Goal: Task Accomplishment & Management: Use online tool/utility

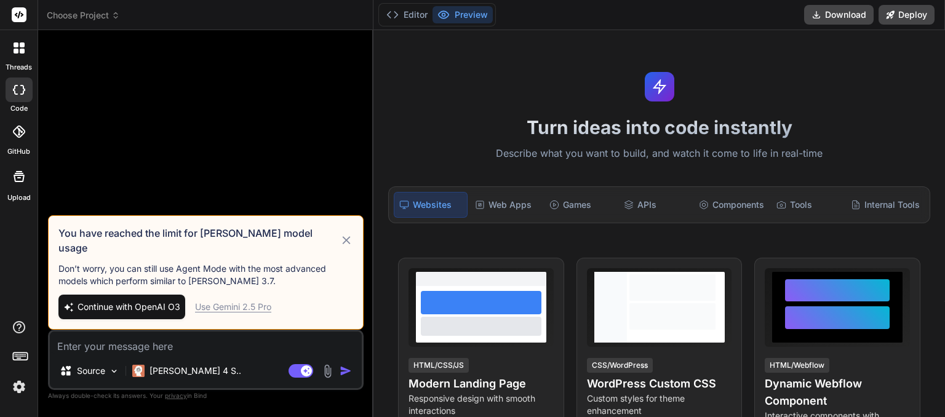
click at [118, 18] on icon at bounding box center [115, 15] width 9 height 9
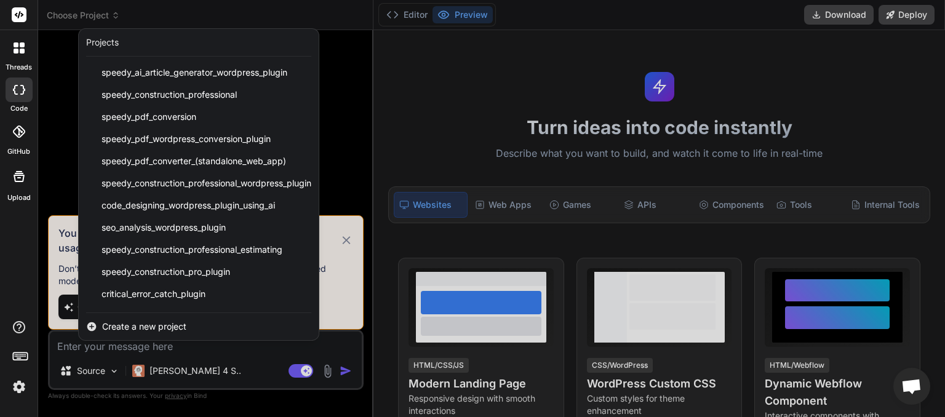
click at [149, 7] on div at bounding box center [472, 208] width 945 height 417
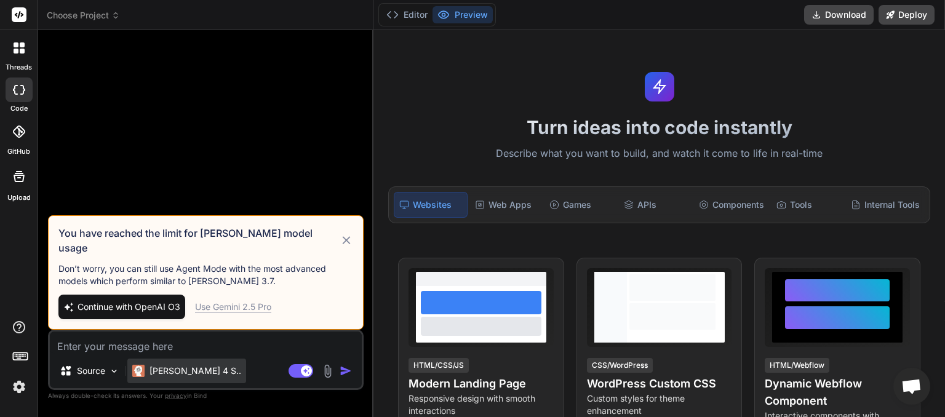
click at [190, 372] on p "[PERSON_NAME] 4 S.." at bounding box center [196, 371] width 92 height 12
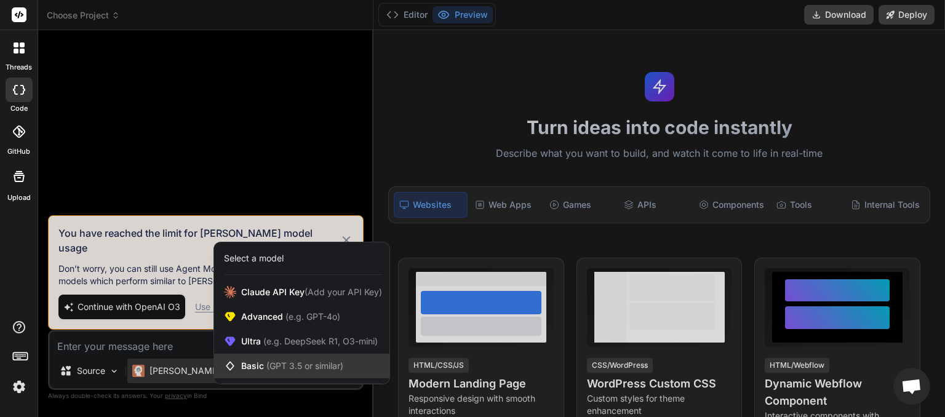
click at [262, 364] on span "Basic (GPT 3.5 or similar)" at bounding box center [292, 366] width 102 height 12
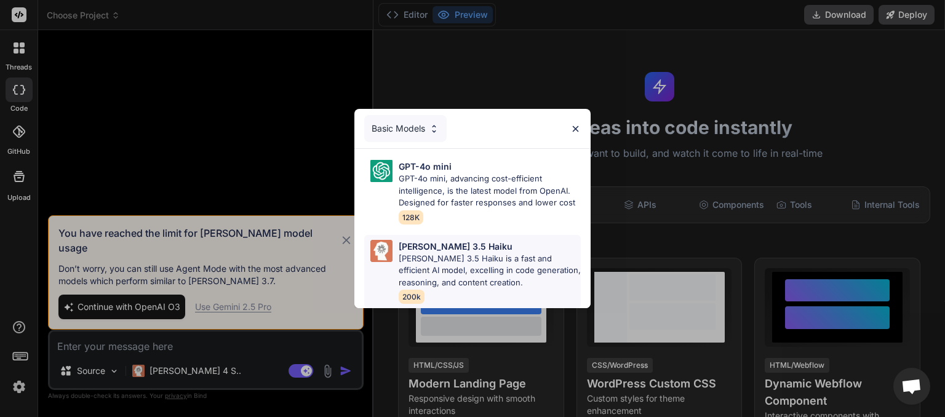
click at [423, 262] on p "[PERSON_NAME] 3.5 Haiku is a fast and efficient AI model, excelling in code gen…" at bounding box center [490, 271] width 182 height 36
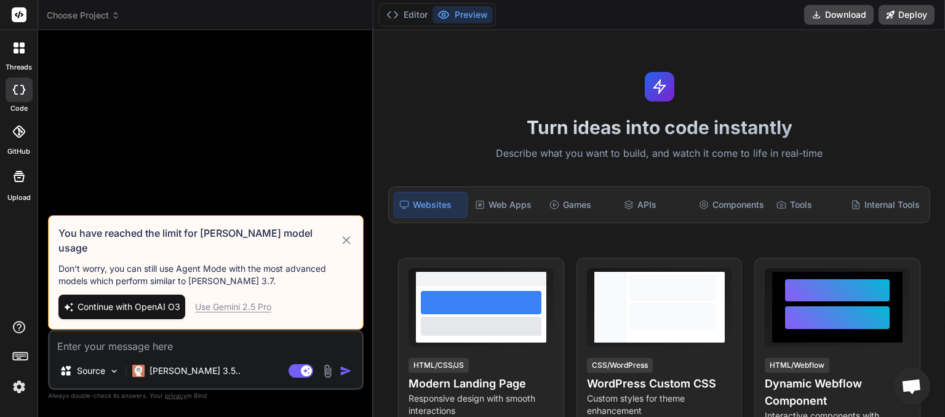
click at [343, 247] on icon at bounding box center [347, 240] width 14 height 15
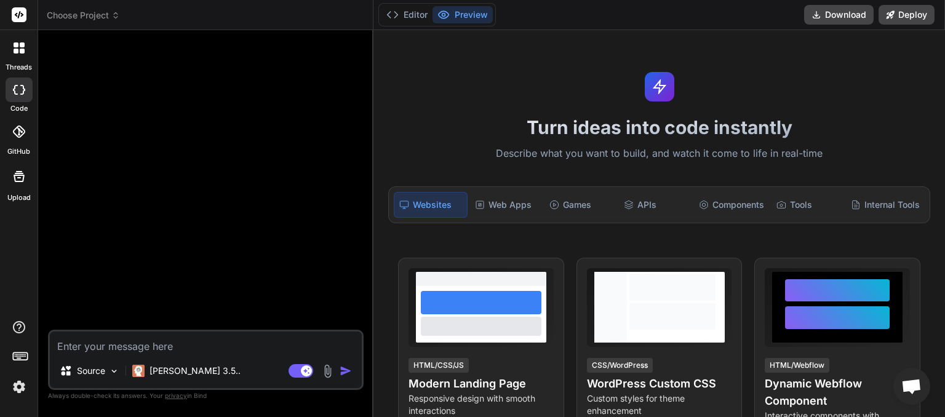
click at [114, 21] on span "Choose Project" at bounding box center [83, 15] width 73 height 12
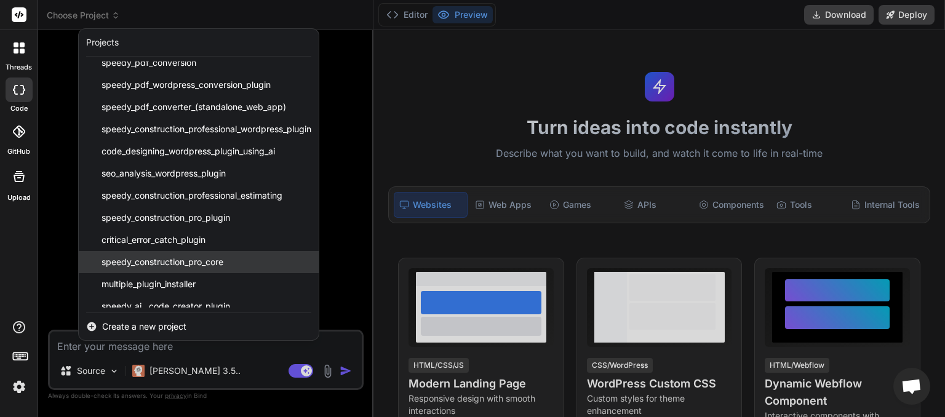
scroll to position [64, 0]
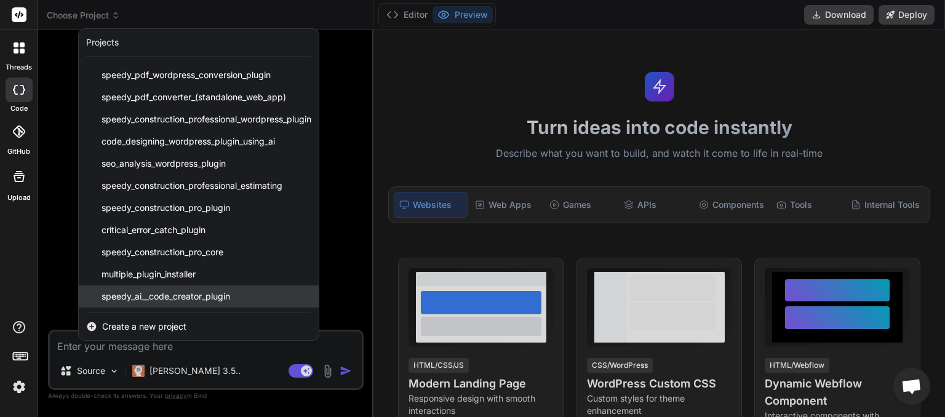
click at [172, 294] on span "speedy_ai__code_creator_plugin" at bounding box center [166, 296] width 129 height 12
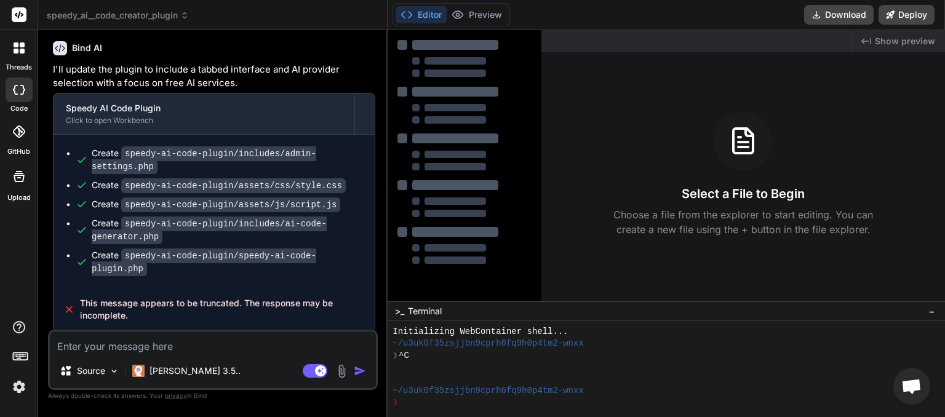
type textarea "x"
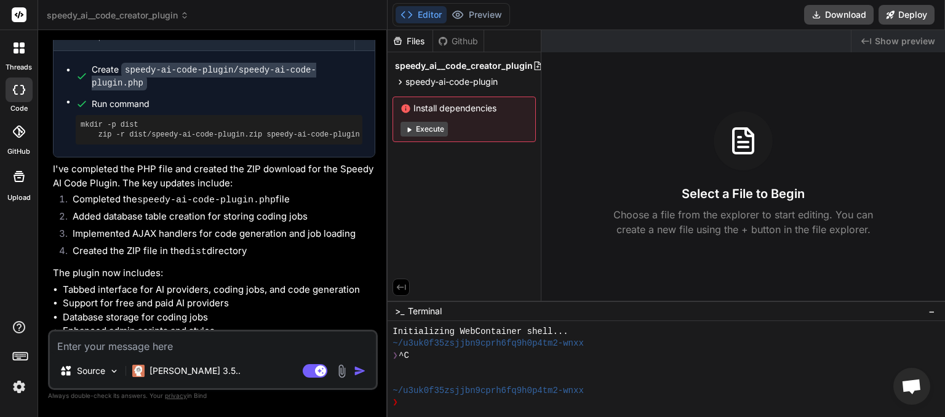
scroll to position [1685, 0]
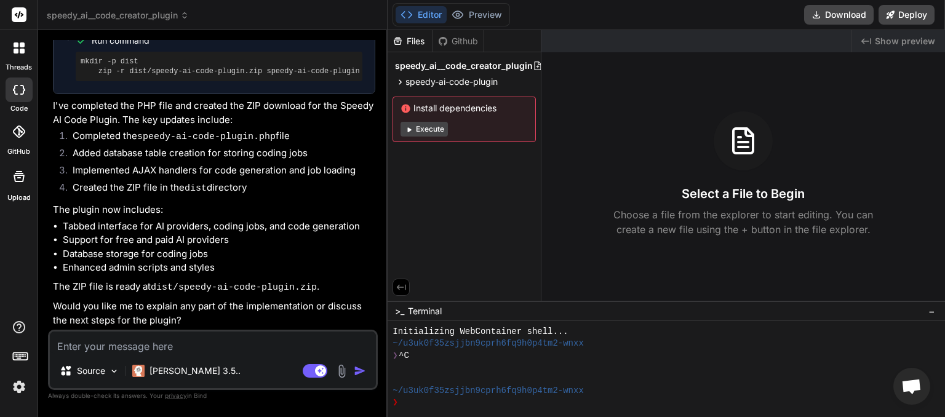
click at [104, 344] on textarea at bounding box center [213, 343] width 326 height 22
type textarea "W"
type textarea "x"
type textarea "We"
type textarea "x"
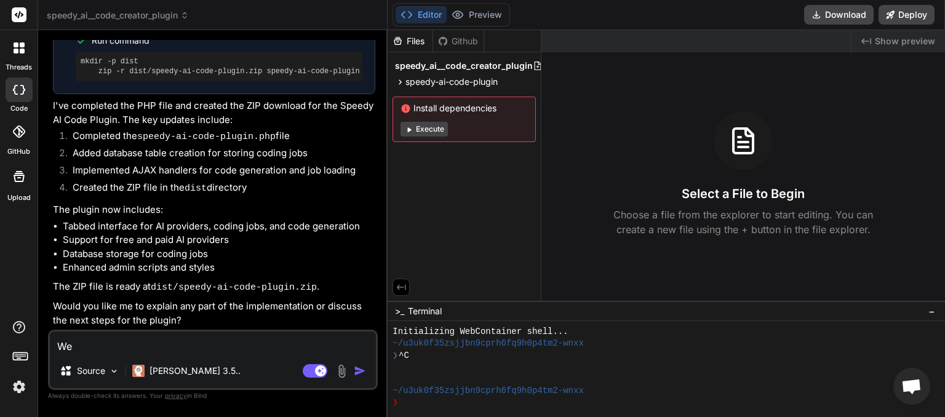
type textarea "We"
type textarea "x"
type textarea "We w"
type textarea "x"
type textarea "We wi"
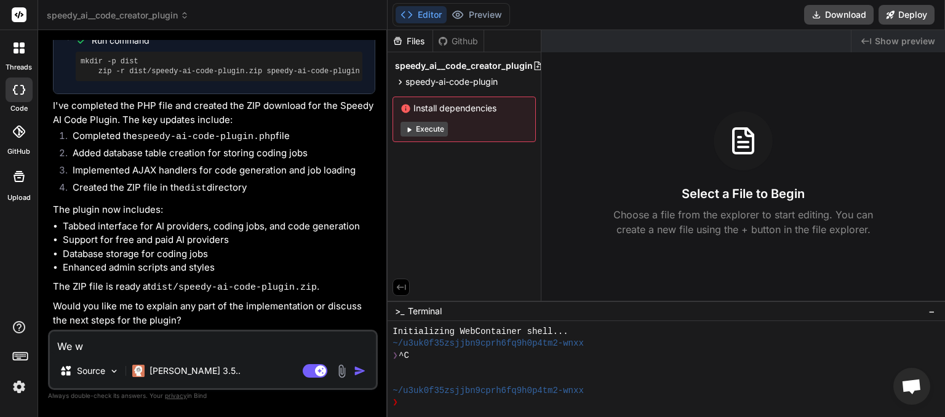
type textarea "x"
type textarea "We wil"
type textarea "x"
type textarea "We will"
type textarea "x"
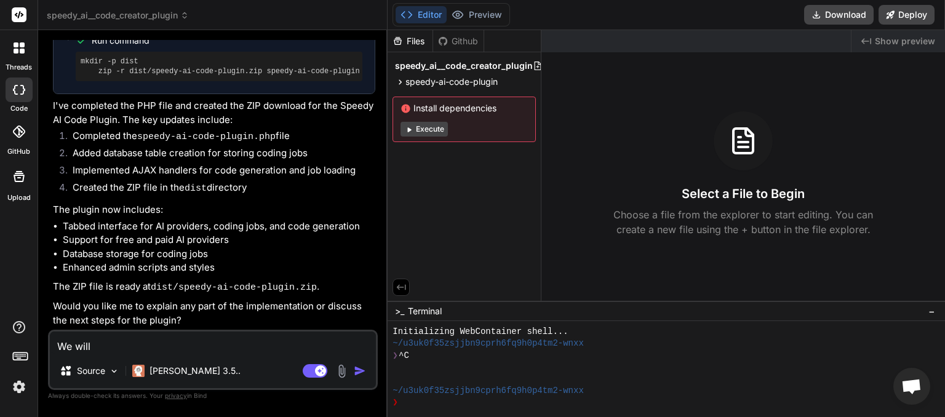
type textarea "We will"
type textarea "x"
type textarea "We will n"
type textarea "x"
type textarea "We will ne"
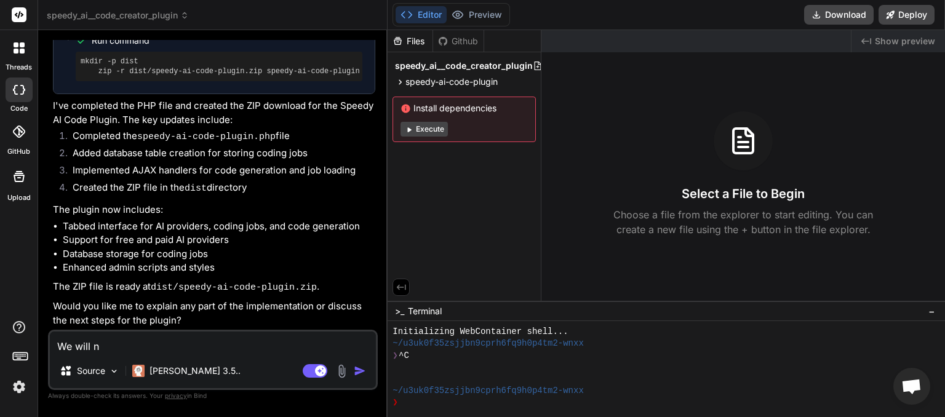
type textarea "x"
type textarea "We will nee"
type textarea "x"
type textarea "We will need"
type textarea "x"
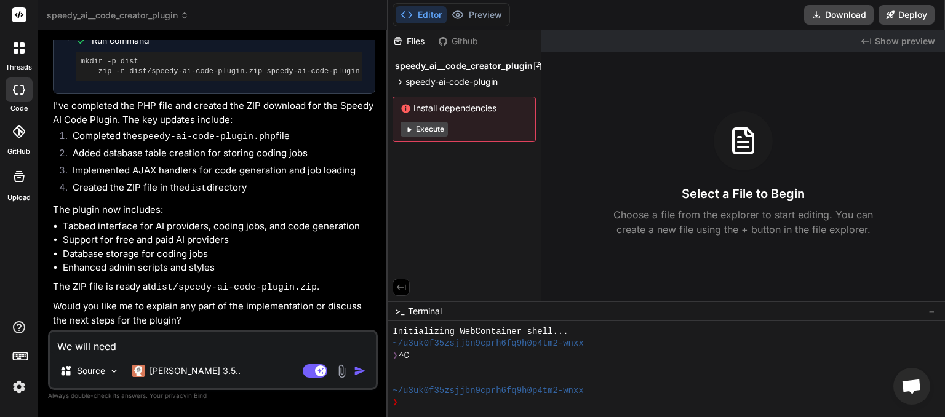
type textarea "We will need"
type textarea "x"
type textarea "We will need t"
type textarea "x"
type textarea "We will need to"
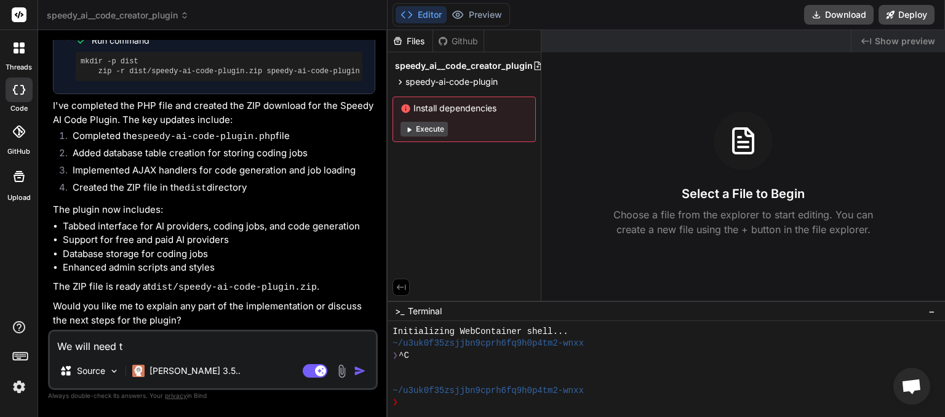
type textarea "x"
type textarea "We will need to"
type textarea "x"
type textarea "We will need to s"
type textarea "x"
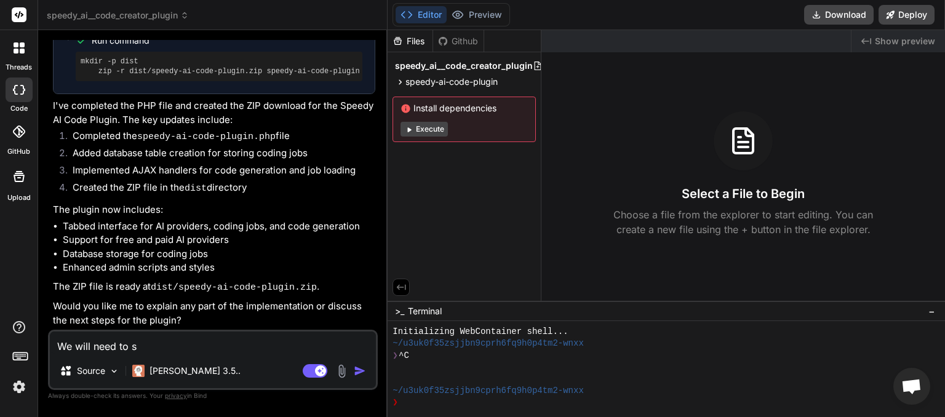
type textarea "We will need to st"
type textarea "x"
type textarea "We will need to sto"
type textarea "x"
type textarea "We will need to stor"
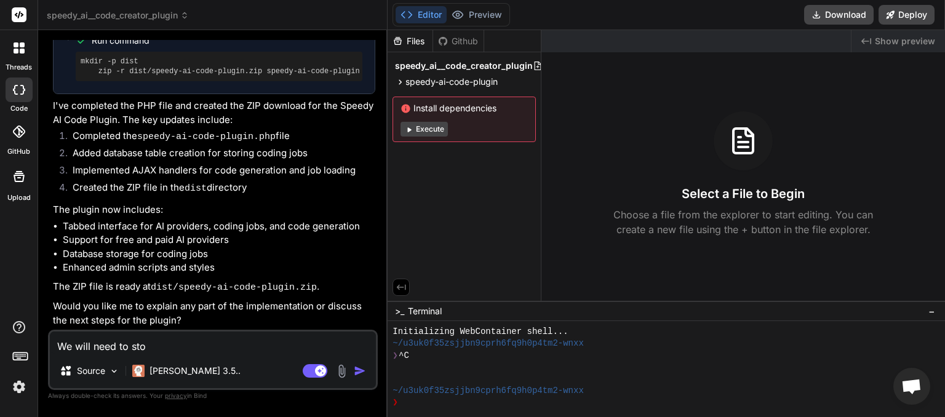
type textarea "x"
type textarea "We will need to store"
type textarea "x"
type textarea "We will need to store"
type textarea "x"
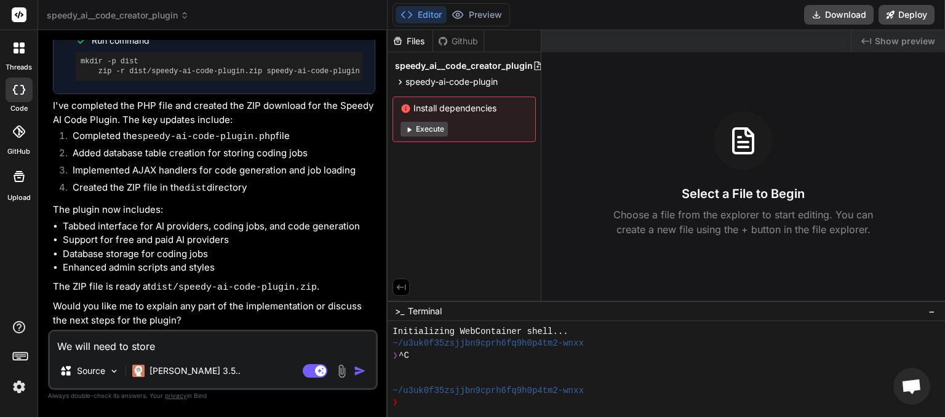
type textarea "We will need to store a"
type textarea "x"
type textarea "We will need to store an"
type textarea "x"
type textarea "We will need to store and"
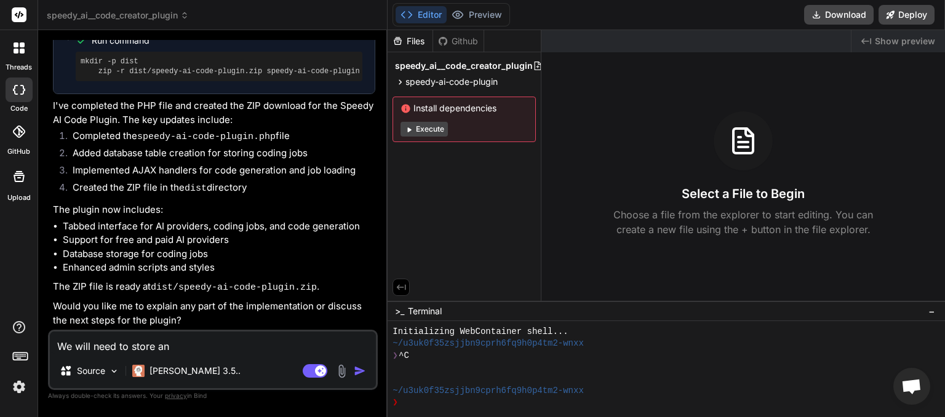
type textarea "x"
type textarea "We will need to store and"
type textarea "x"
type textarea "We will need to store and r"
type textarea "x"
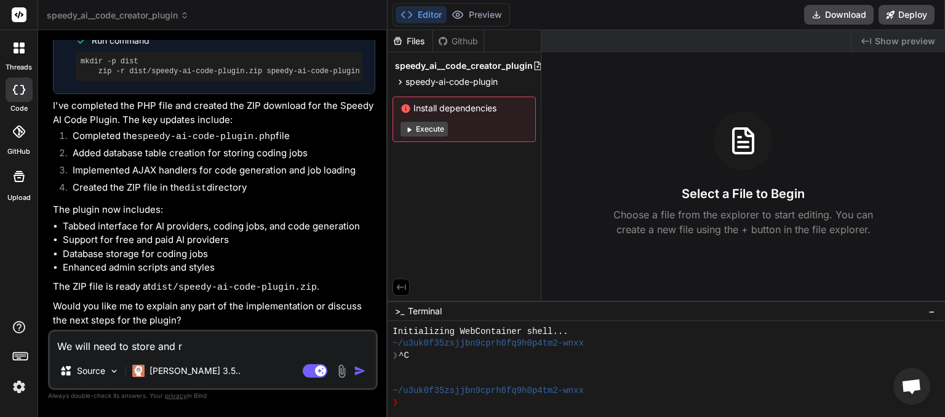
type textarea "We will need to store and re"
type textarea "x"
type textarea "We will need to store and ret"
type textarea "x"
type textarea "We will need to store and retr"
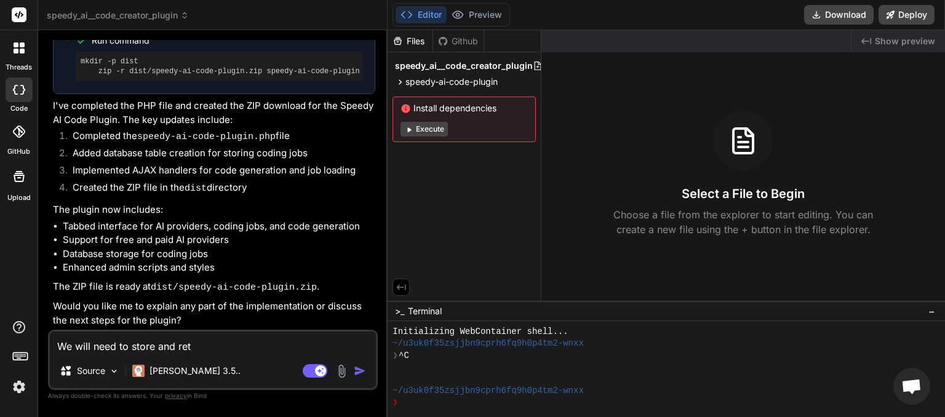
type textarea "x"
type textarea "We will need to store and retri"
type textarea "x"
type textarea "We will need to store and retriv"
type textarea "x"
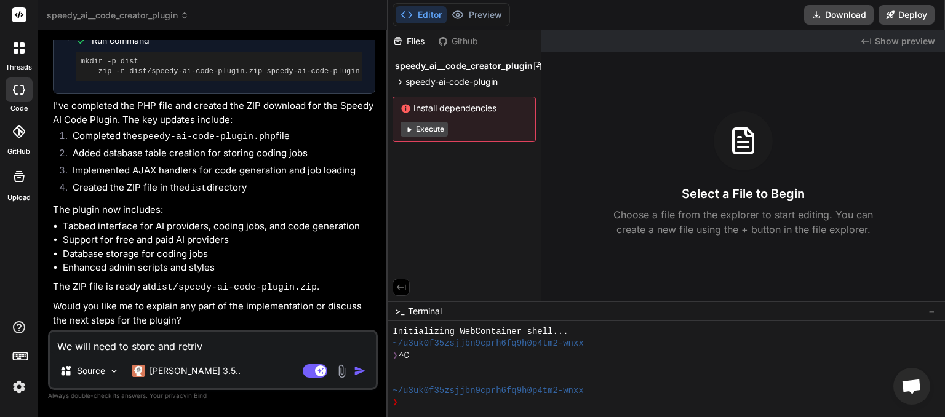
type textarea "We will need to store and retrive"
type textarea "x"
type textarea "We will need to store and retriv"
type textarea "x"
type textarea "We will need to store and retri"
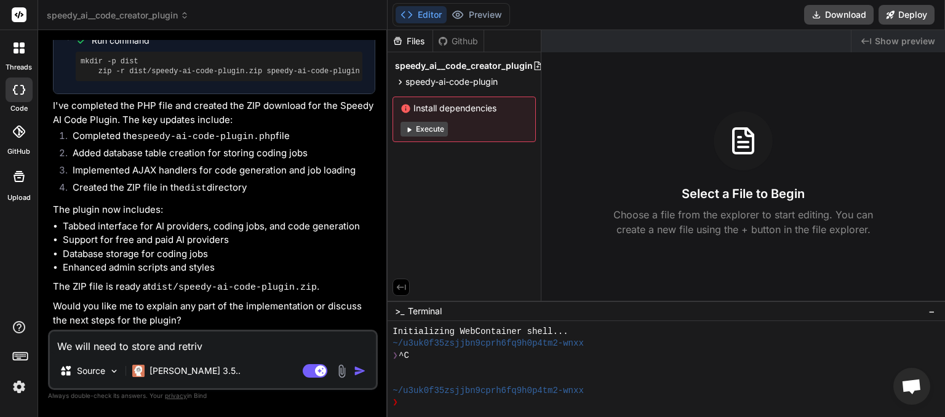
type textarea "x"
type textarea "We will need to store and retrie"
type textarea "x"
type textarea "We will need to store and retriev"
type textarea "x"
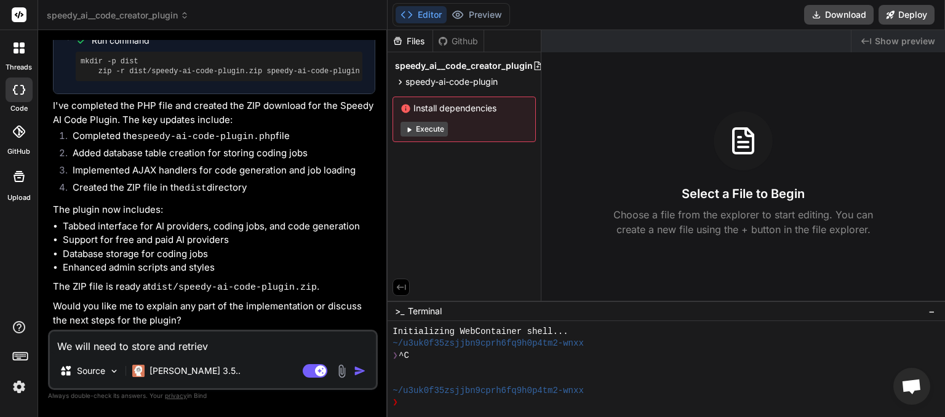
type textarea "We will need to store and retrieve"
type textarea "x"
type textarea "We will need to store and retrieve"
type textarea "x"
type textarea "We will need to store and retrieve t"
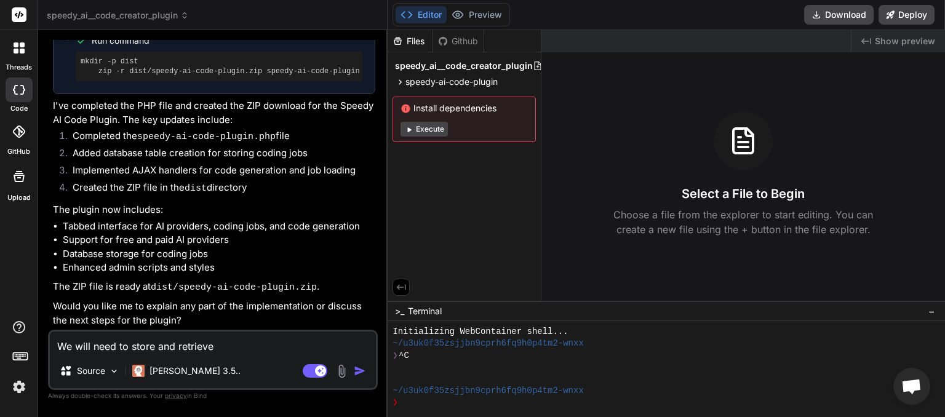
type textarea "x"
type textarea "We will need to store and retrieve th"
type textarea "x"
drag, startPoint x: 169, startPoint y: 346, endPoint x: 226, endPoint y: 350, distance: 57.3
click at [226, 350] on textarea "We will need to store and retrieve th" at bounding box center [213, 343] width 326 height 22
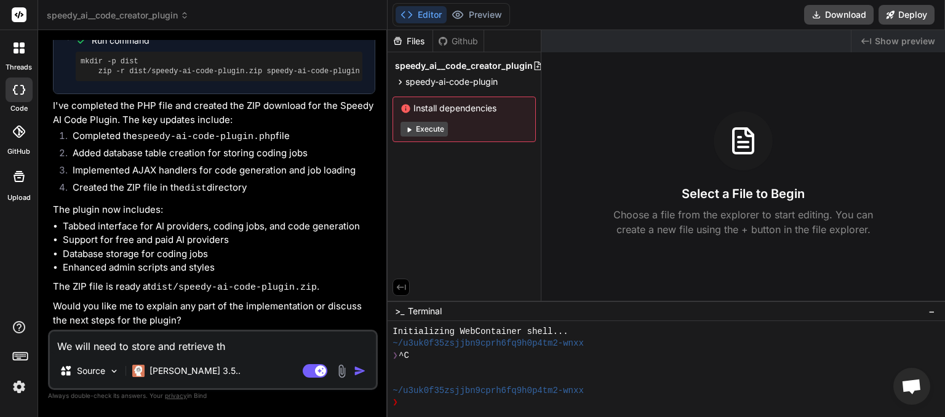
type textarea "We will need to store and retrieve the"
type textarea "x"
type textarea "We will need to store and retrieve the"
type textarea "x"
type textarea "We will need to store and retrieve the j"
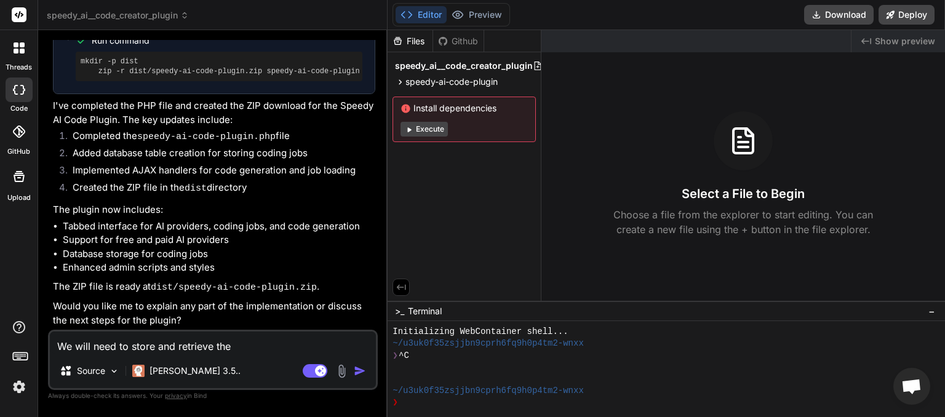
type textarea "x"
type textarea "We will need to store and retrieve the jo"
type textarea "x"
type textarea "We will need to store and retrieve the job"
type textarea "x"
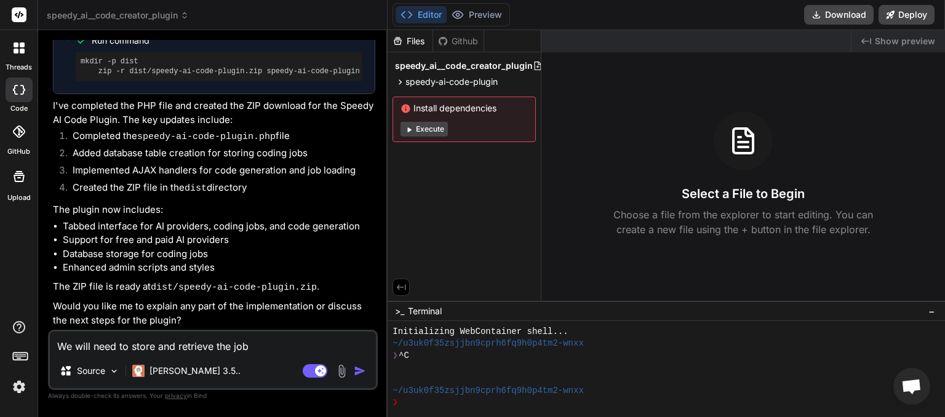
type textarea "We will need to store and retrieve the jobs"
type textarea "x"
type textarea "We will need to store and retrieve the jobs"
type textarea "x"
type textarea "We will need to store and retrieve the jobs w"
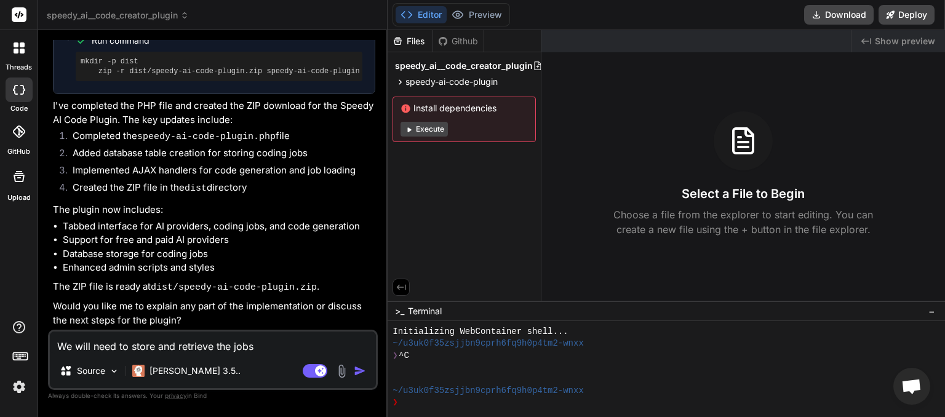
type textarea "x"
type textarea "We will need to store and retrieve the jobs we"
type textarea "x"
type textarea "We will need to store and retrieve the jobs we"
type textarea "x"
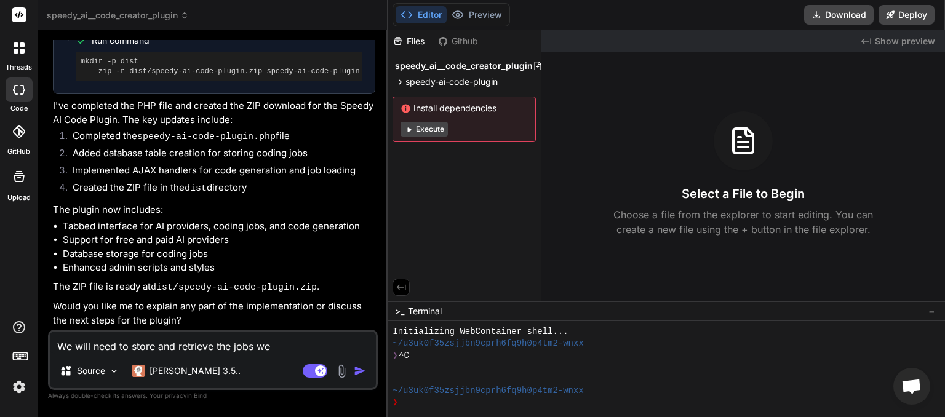
type textarea "We will need to store and retrieve the jobs we c"
type textarea "x"
type textarea "We will need to store and retrieve the jobs we cr"
type textarea "x"
type textarea "We will need to store and retrieve the jobs we cre"
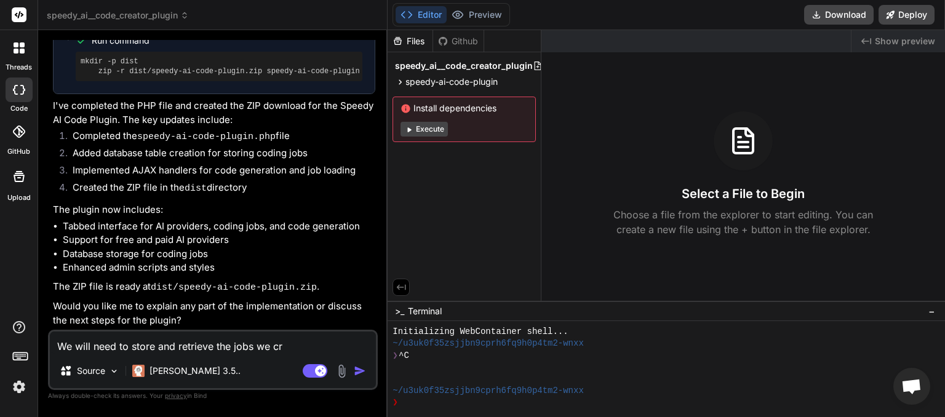
type textarea "x"
type textarea "We will need to store and retrieve the jobs we crea"
type textarea "x"
type textarea "We will need to store and retrieve the jobs we creat"
type textarea "x"
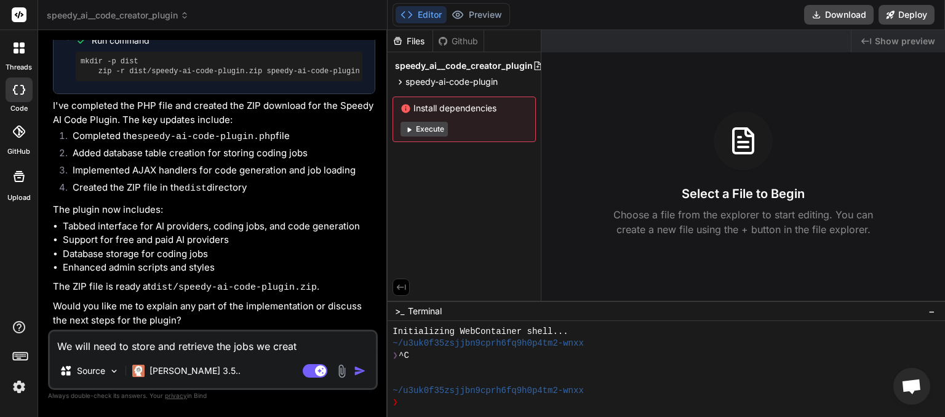
type textarea "We will need to store and retrieve the jobs we create"
type textarea "x"
type textarea "We will need to store and retrieve the jobs we create"
type textarea "x"
type textarea "We will need to store and retrieve the jobs we create i"
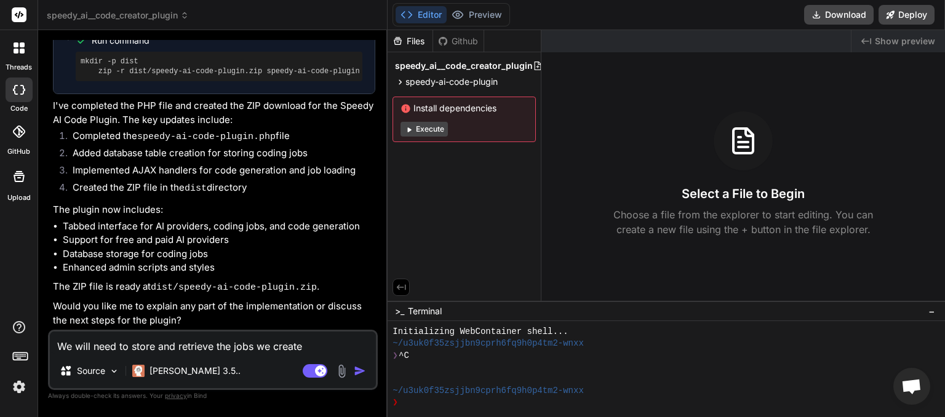
type textarea "x"
type textarea "We will need to store and retrieve the jobs we create in"
type textarea "x"
type textarea "We will need to store and retrieve the jobs we create in"
type textarea "x"
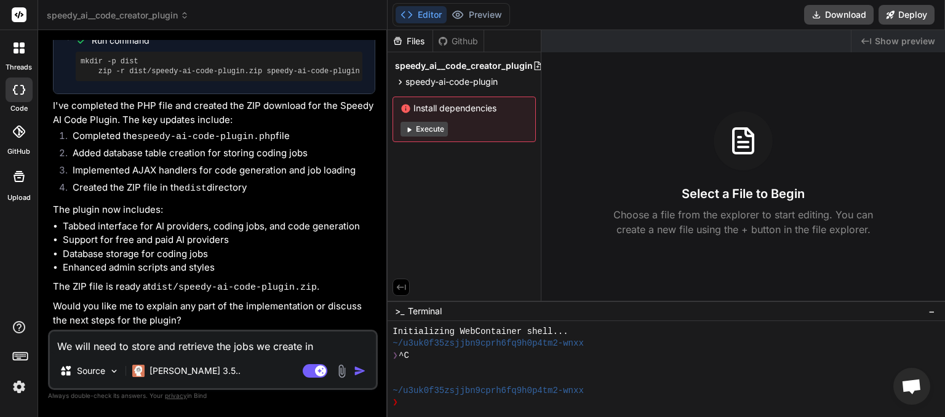
type textarea "We will need to store and retrieve the jobs we create in z"
type textarea "x"
type textarea "We will need to store and retrieve the jobs we create in zi"
type textarea "x"
type textarea "We will need to store and retrieve the jobs we create in zip"
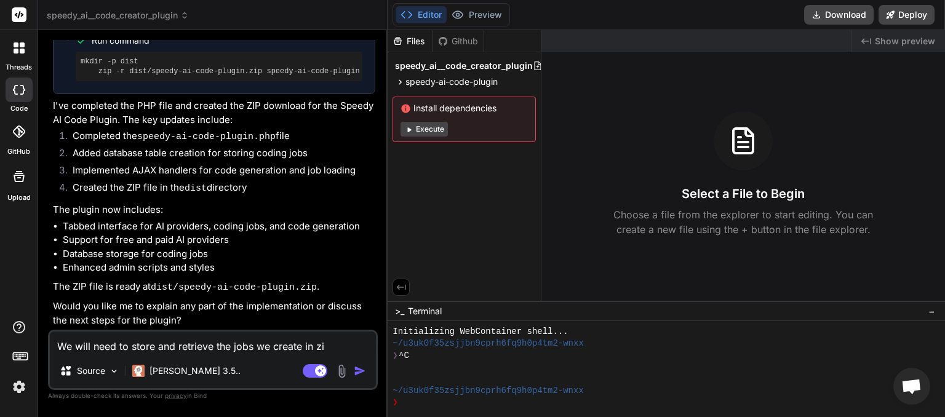
type textarea "x"
type textarea "We will need to store and retrieve the jobs we create in zip"
type textarea "x"
type textarea "We will need to store and retrieve the jobs we create in zip f"
type textarea "x"
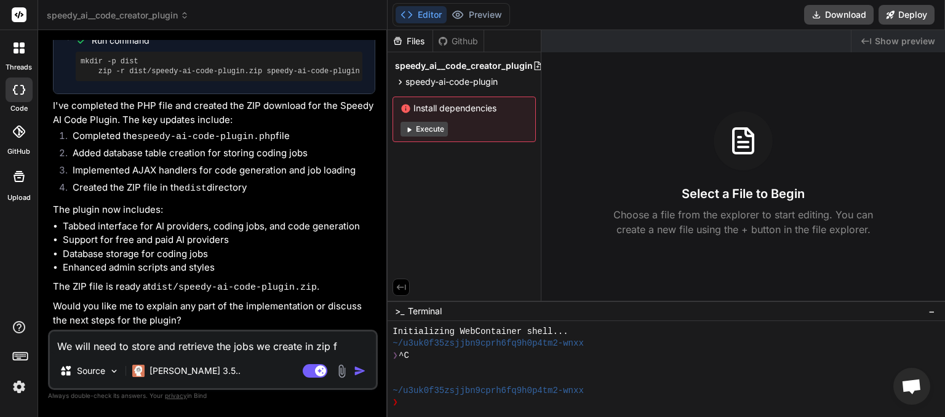
type textarea "We will need to store and retrieve the jobs we create in zip fi"
type textarea "x"
type textarea "We will need to store and retrieve the jobs we create in zip fil"
type textarea "x"
type textarea "We will need to store and retrieve the jobs we create in zip file"
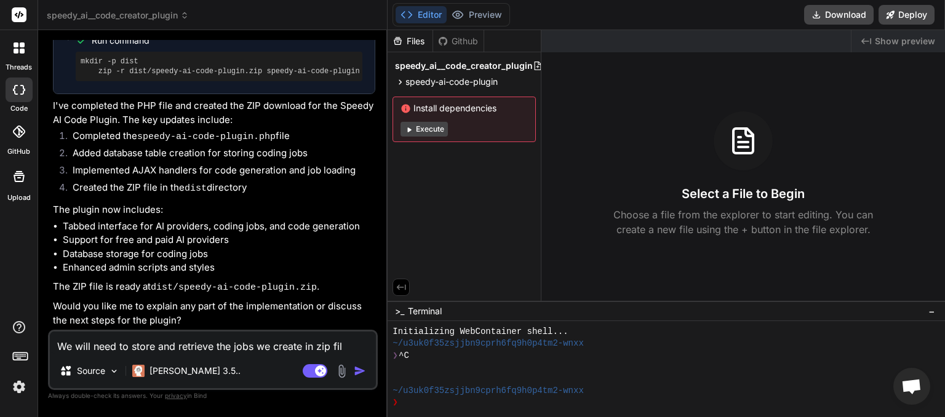
type textarea "x"
type textarea "We will need to store and retrieve the jobs we create in zip files"
type textarea "x"
type textarea "We will need to store and retrieve the jobs we create in zip files"
type textarea "x"
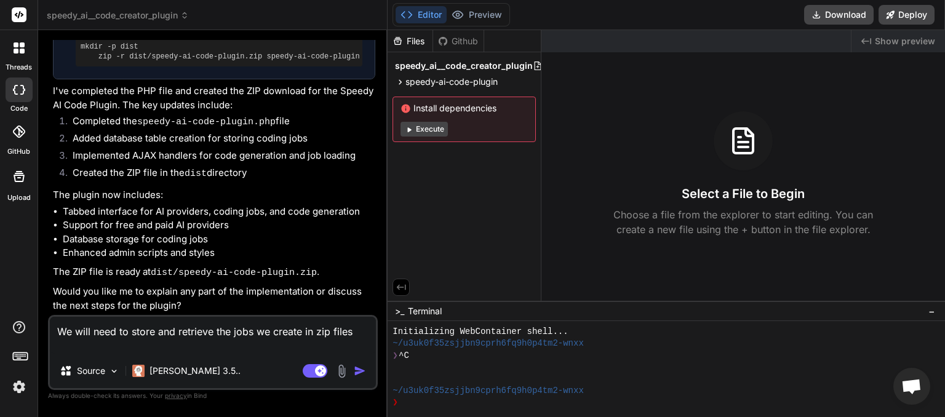
type textarea "We will need to store and retrieve the jobs we create in zip files o"
type textarea "x"
type textarea "We will need to store and retrieve the jobs we create in zip files on"
type textarea "x"
type textarea "We will need to store and retrieve the jobs we create in zip files on"
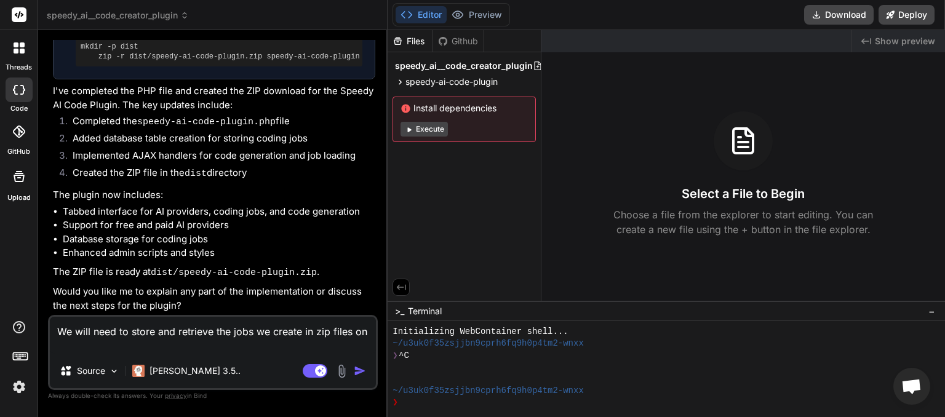
type textarea "x"
type textarea "We will need to store and retrieve the jobs we create in zip files on o"
type textarea "x"
type textarea "We will need to store and retrieve the jobs we create in zip files on ou"
type textarea "x"
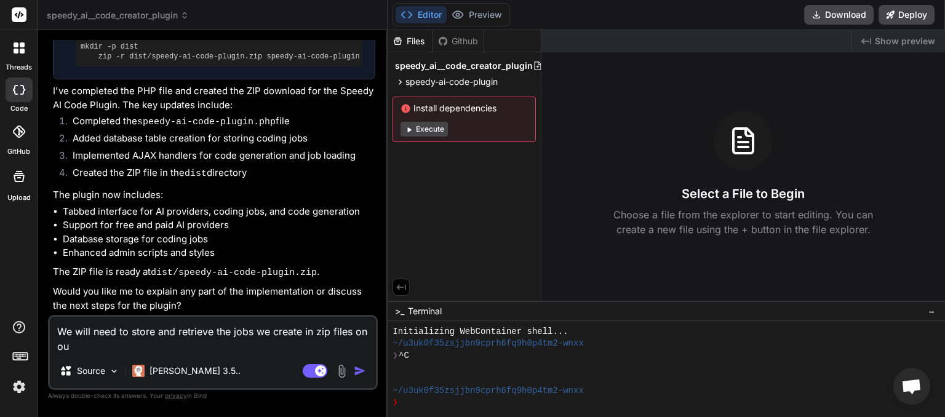
type textarea "We will need to store and retrieve the jobs we create in zip files on our"
type textarea "x"
type textarea "We will need to store and retrieve the jobs we create in zip files on our"
type textarea "x"
type textarea "We will need to store and retrieve the jobs we create in zip files on our d"
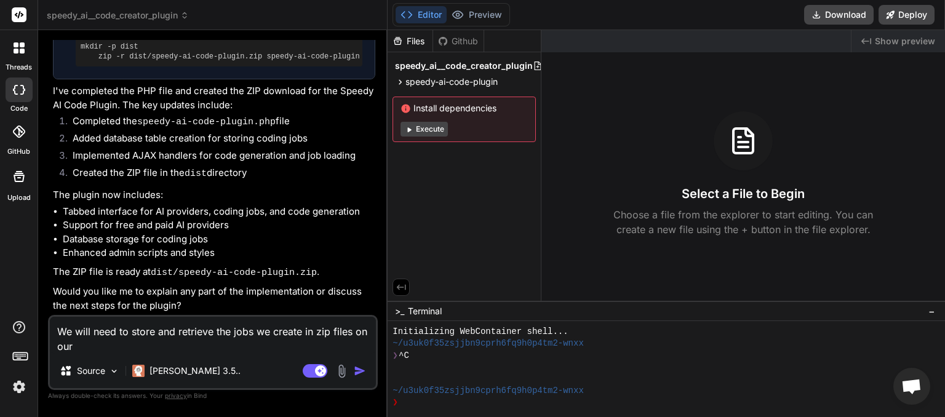
type textarea "x"
type textarea "We will need to store and retrieve the jobs we create in zip files on our dr"
type textarea "x"
type textarea "We will need to store and retrieve the jobs we create in zip files on our dro"
type textarea "x"
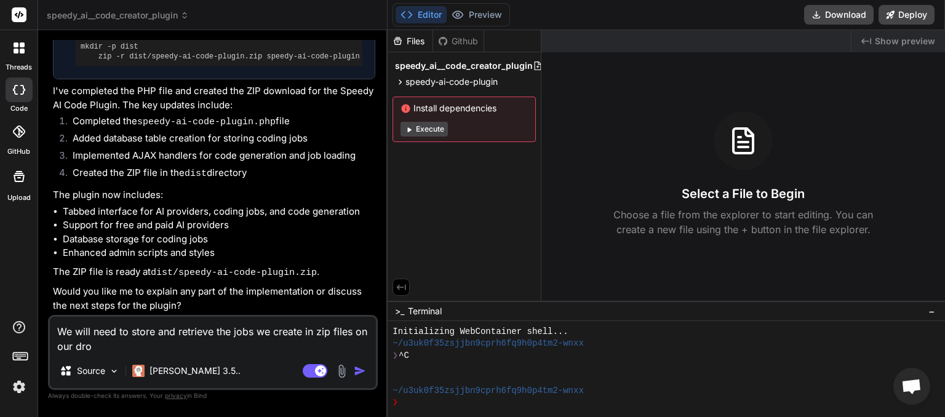
type textarea "We will need to store and retrieve the jobs we create in zip files on our drop"
type textarea "x"
type textarea "We will need to store and retrieve the jobs we create in zip files on our dropb"
type textarea "x"
type textarea "We will need to store and retrieve the jobs we create in zip files on our dropbo"
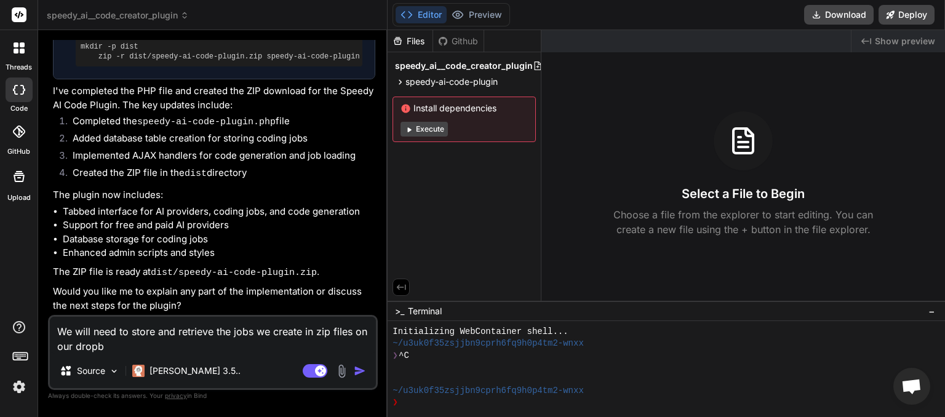
type textarea "x"
type textarea "We will need to store and retrieve the jobs we create in zip files on our dropb…"
type textarea "x"
type textarea "We will need to store and retrieve the jobs we create in zip files on our dropb…"
type textarea "x"
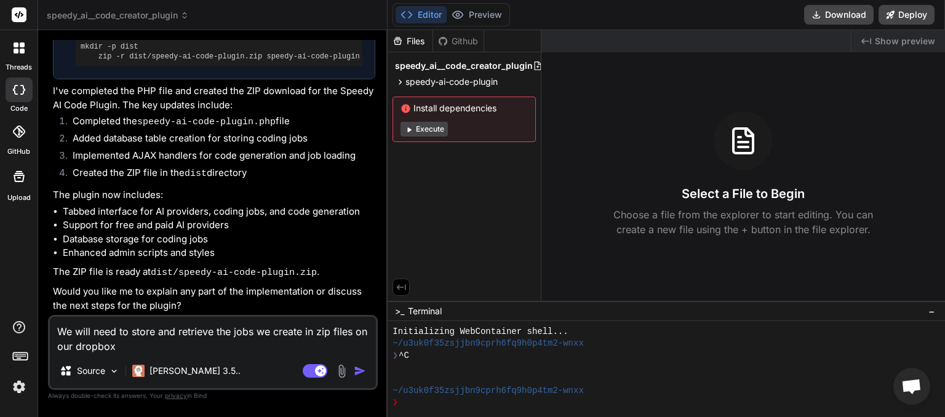
type textarea "We will need to store and retrieve the jobs we create in zip files on our dropb…"
type textarea "x"
type textarea "We will need to store and retrieve the jobs we create in zip files on our dropb…"
type textarea "x"
type textarea "We will need to store and retrieve the jobs we create in zip files on our dropb…"
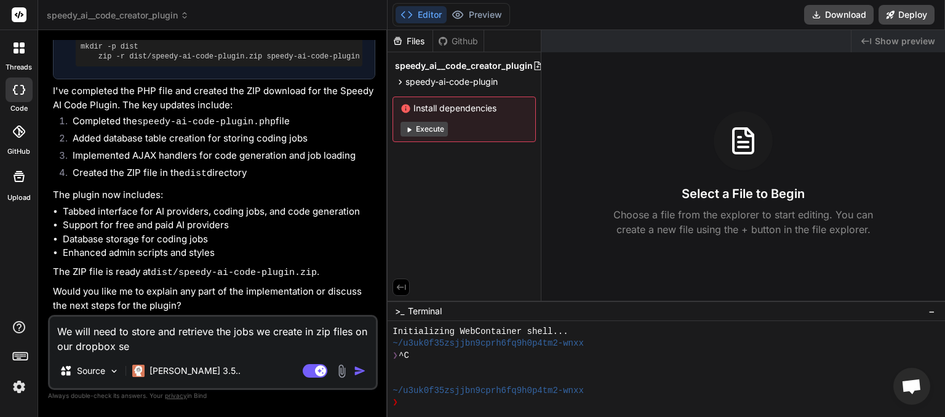
type textarea "x"
type textarea "We will need to store and retrieve the jobs we create in zip files on our dropb…"
type textarea "x"
type textarea "We will need to store and retrieve the jobs we create in zip files on our dropb…"
type textarea "x"
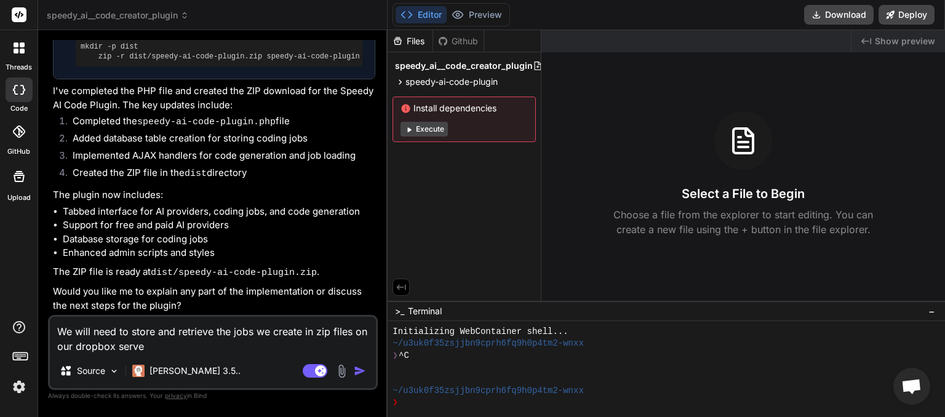
type textarea "We will need to store and retrieve the jobs we create in zip files on our dropb…"
type textarea "x"
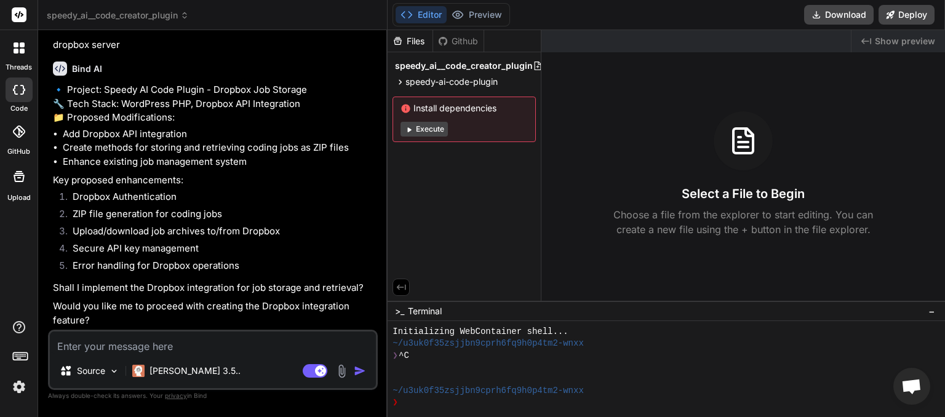
scroll to position [2018, 0]
type textarea "x"
click at [194, 346] on textarea at bounding box center [213, 343] width 326 height 22
type textarea "y"
type textarea "x"
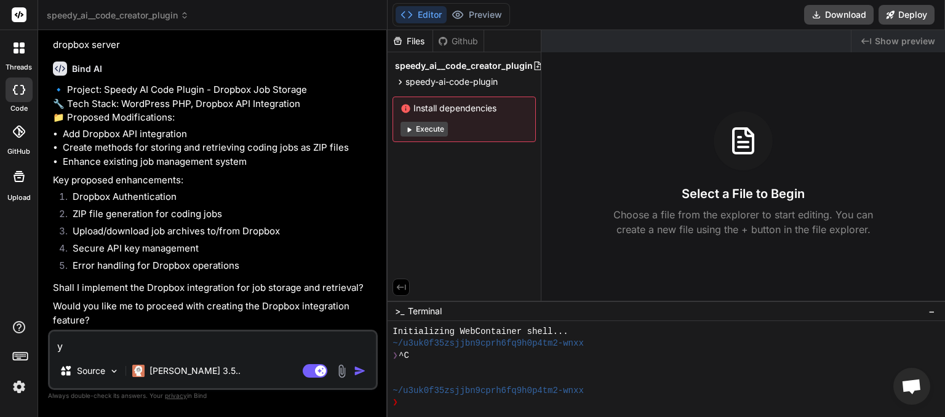
type textarea "ye"
type textarea "x"
type textarea "yes"
type textarea "x"
type textarea "yes"
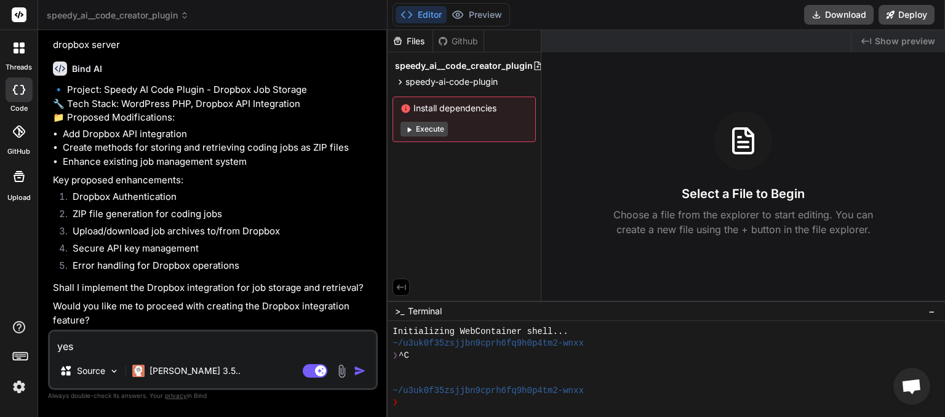
click at [354, 367] on img "button" at bounding box center [360, 371] width 12 height 12
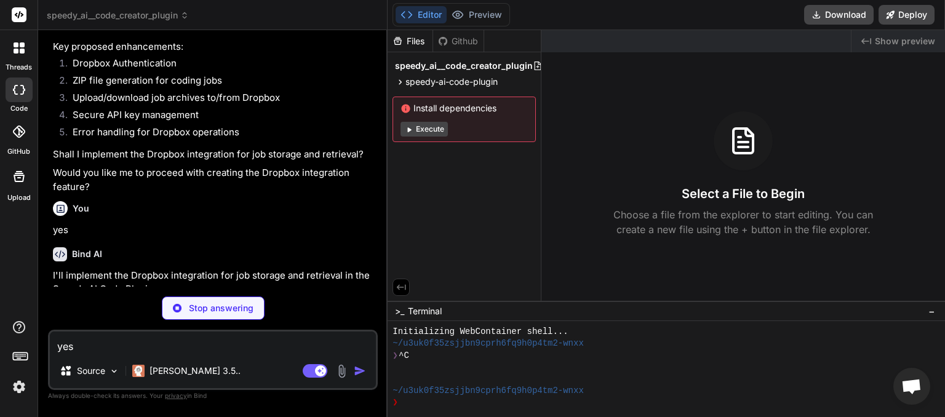
scroll to position [2254, 0]
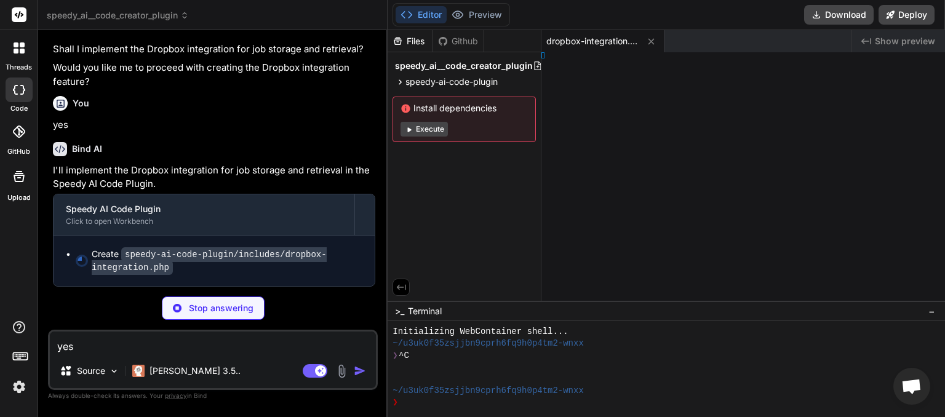
type textarea "x"
type textarea "} } }"
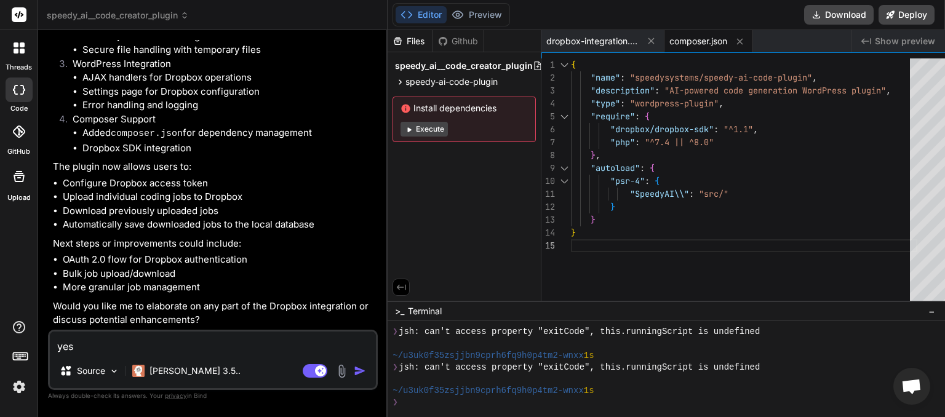
scroll to position [2713, 0]
click at [848, 16] on button "Download" at bounding box center [839, 15] width 70 height 20
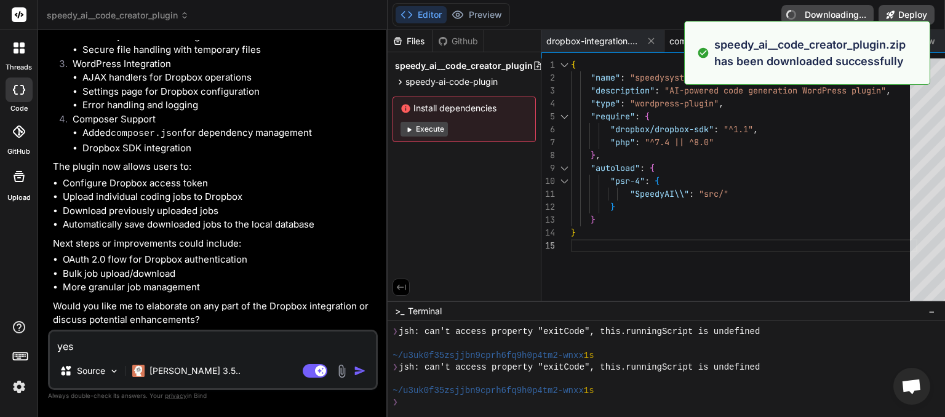
type textarea "x"
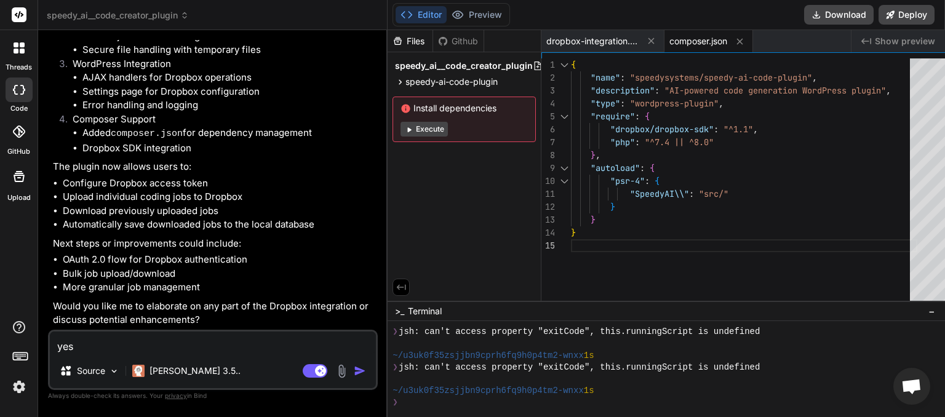
click at [131, 344] on textarea "yes" at bounding box center [213, 343] width 326 height 22
type textarea "N"
type textarea "x"
type textarea "No"
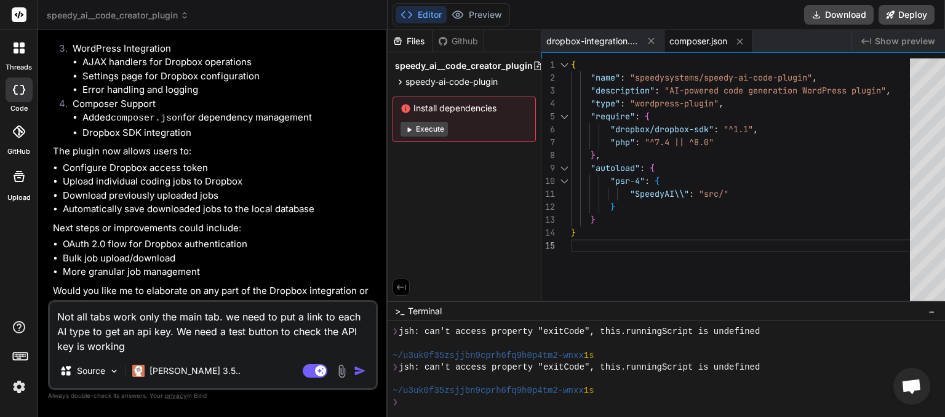
scroll to position [2742, 0]
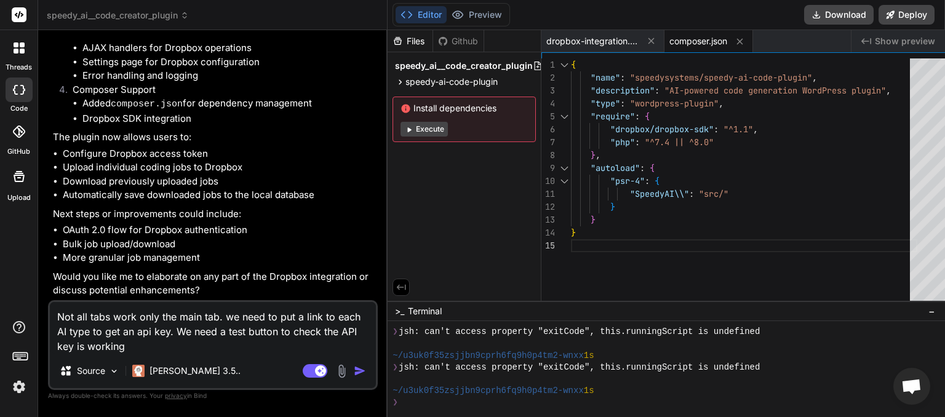
click at [354, 372] on img "button" at bounding box center [360, 371] width 12 height 12
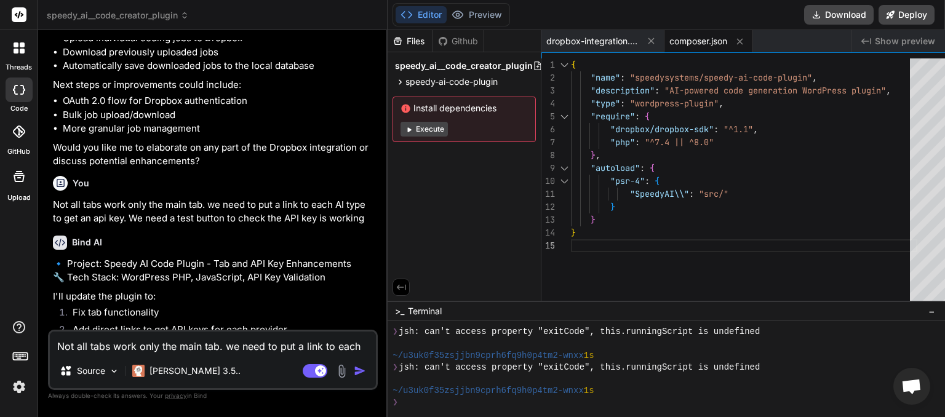
scroll to position [3030, 0]
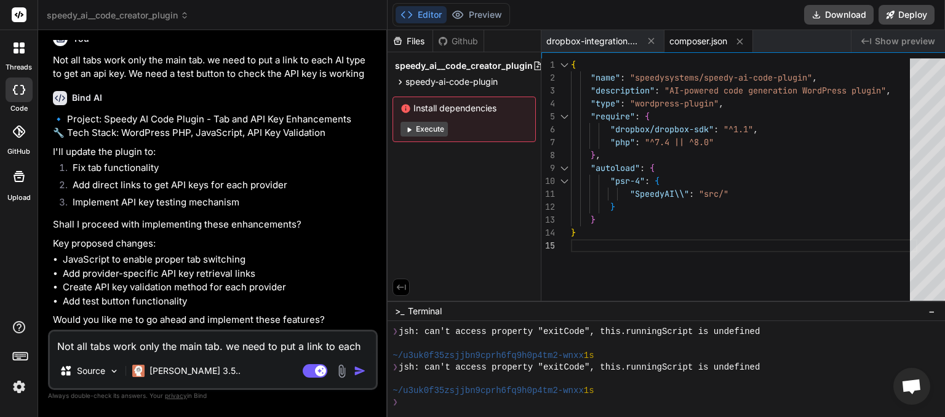
click at [188, 347] on textarea "Not all tabs work only the main tab. we need to put a link to each AI type to g…" at bounding box center [213, 343] width 326 height 22
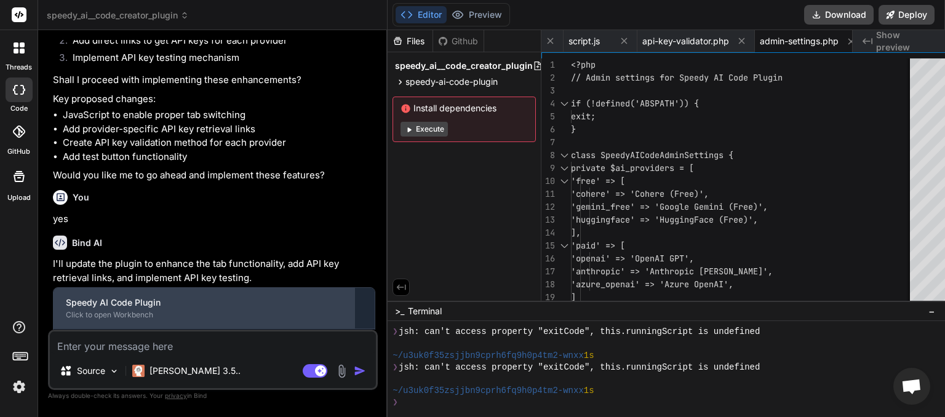
scroll to position [3306, 0]
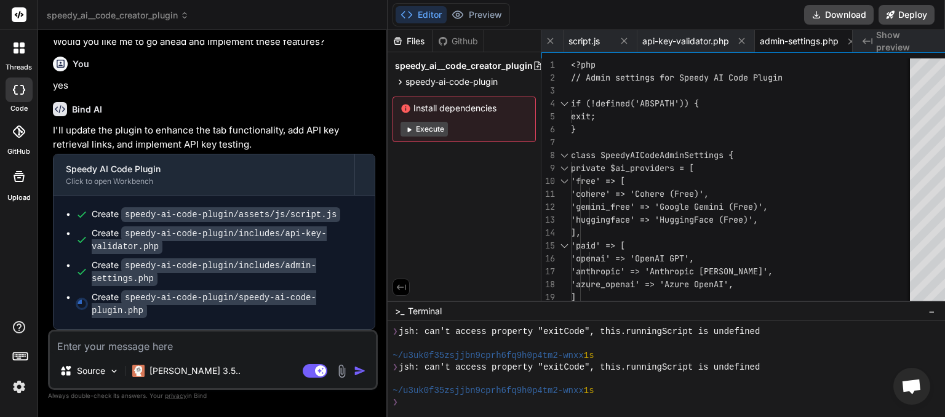
click at [145, 348] on textarea at bounding box center [213, 343] width 326 height 22
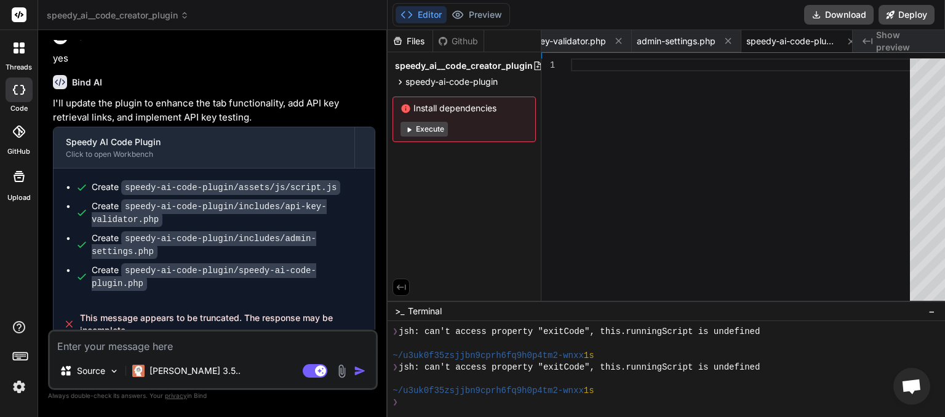
scroll to position [3350, 0]
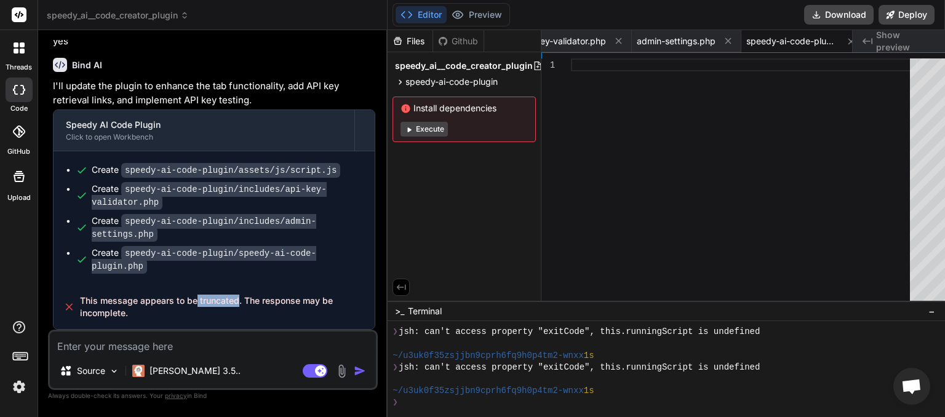
drag, startPoint x: 196, startPoint y: 299, endPoint x: 236, endPoint y: 301, distance: 40.0
click at [236, 301] on span "This message appears to be truncated. The response may be incomplete." at bounding box center [223, 307] width 286 height 25
copy span "truncated"
click at [94, 343] on textarea at bounding box center [213, 343] width 326 height 22
paste textarea "truncated"
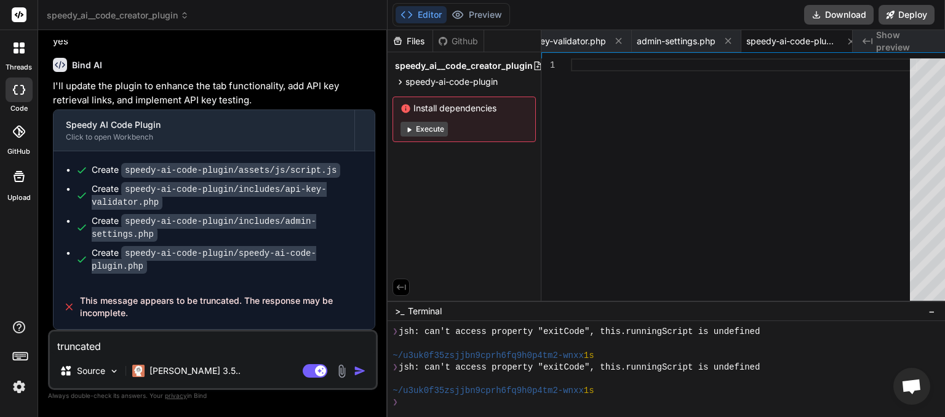
drag, startPoint x: 343, startPoint y: 367, endPoint x: 329, endPoint y: 363, distance: 14.6
click at [354, 367] on img "button" at bounding box center [360, 371] width 12 height 12
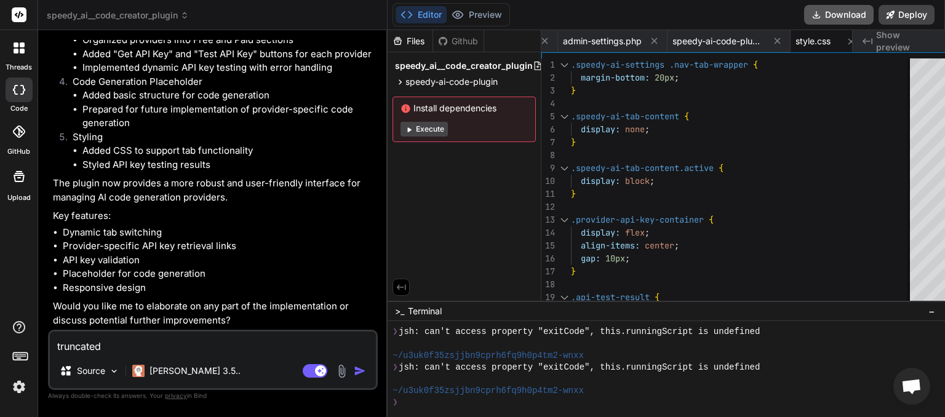
scroll to position [0, 386]
click at [836, 18] on button "Download" at bounding box center [839, 15] width 70 height 20
paste textarea "[[DATE] 01:36:28 UTC] PHP Warning: require_once(/home/myinspector/public_html/w…"
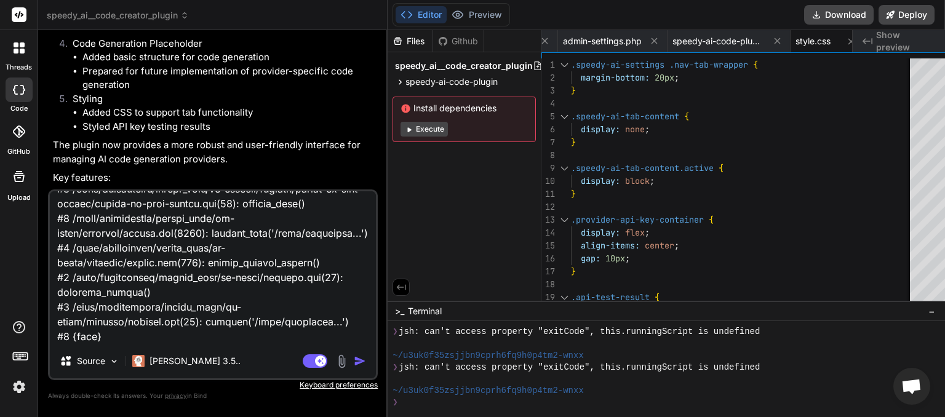
click at [354, 362] on img "button" at bounding box center [360, 361] width 12 height 12
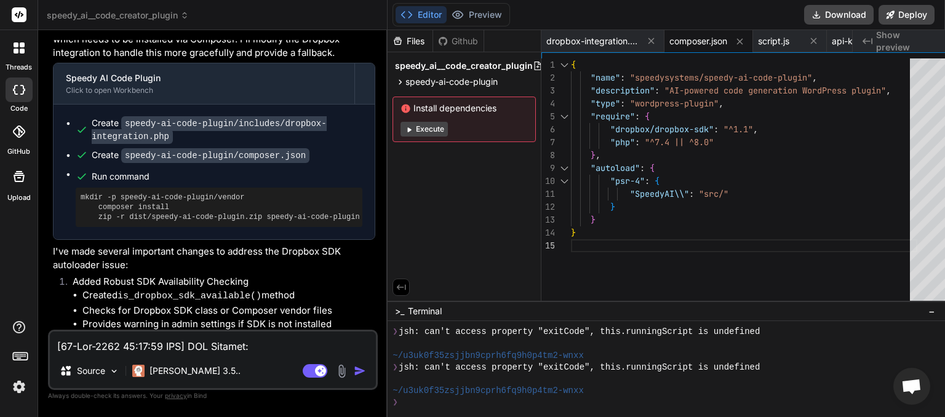
scroll to position [6114, 0]
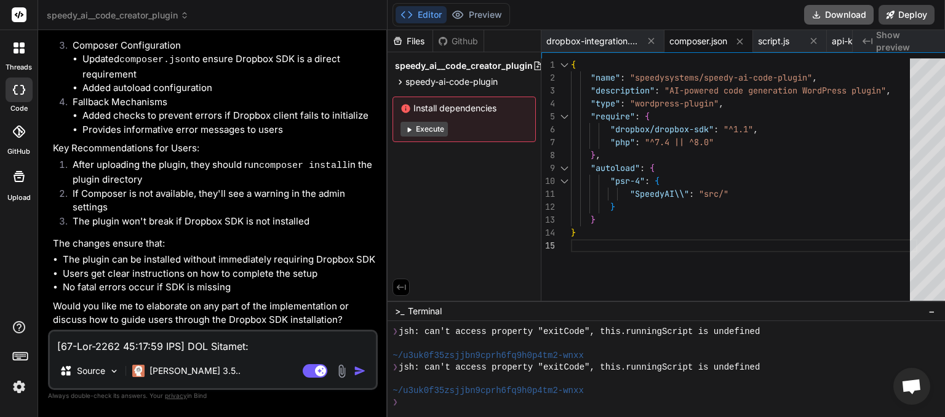
click at [836, 17] on button "Download" at bounding box center [839, 15] width 70 height 20
click at [71, 341] on textarea at bounding box center [213, 343] width 326 height 22
click at [282, 346] on textarea "We need a tab where we can setup our dropbox app to connect" at bounding box center [213, 343] width 326 height 22
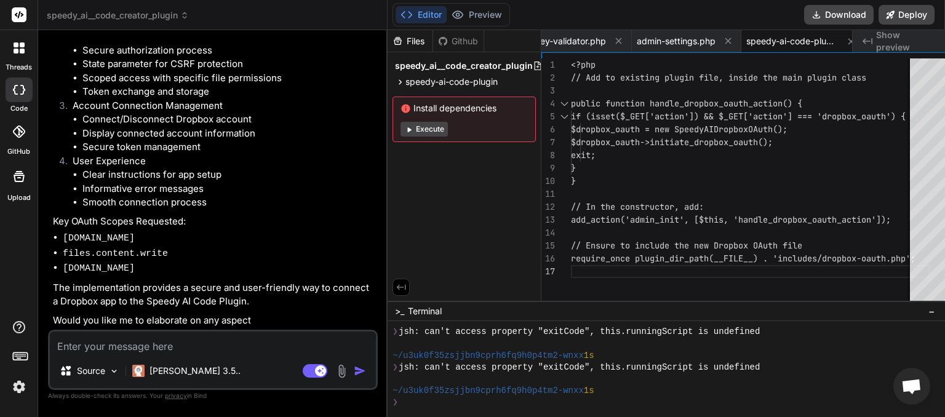
scroll to position [0, 313]
click at [836, 22] on button "Download" at bounding box center [839, 15] width 70 height 20
click at [119, 341] on textarea at bounding box center [213, 343] width 326 height 22
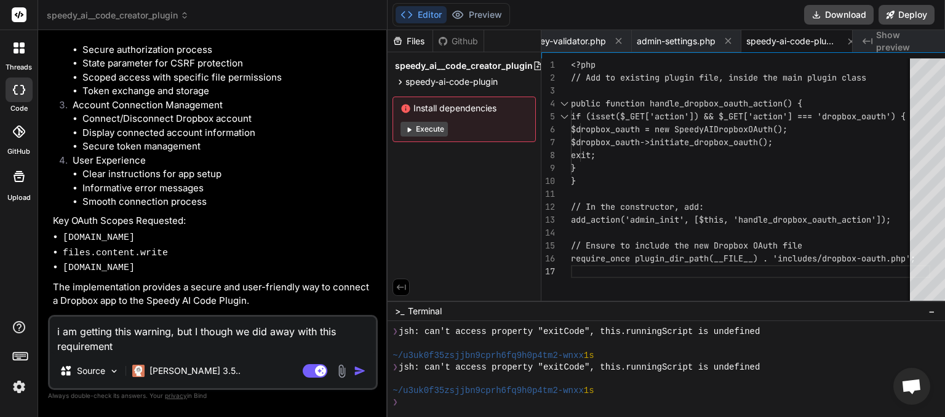
paste textarea "Warning: Dropbox SDK is not installed. Please run composer require dropbox/drop…"
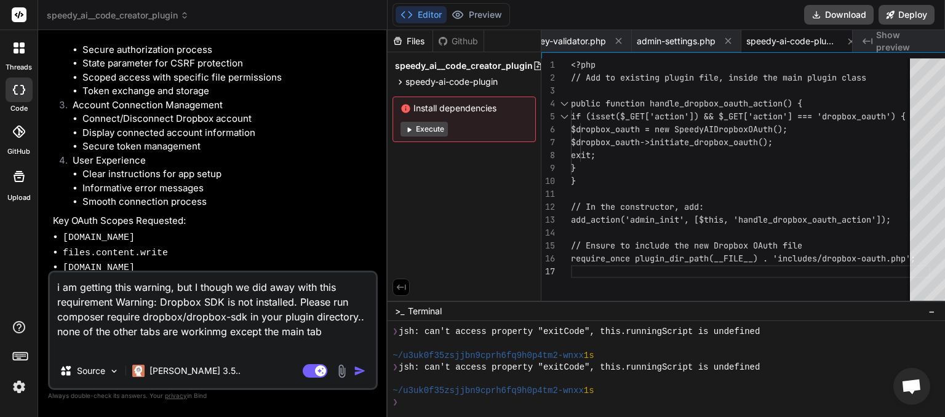
click at [354, 367] on img "button" at bounding box center [360, 371] width 12 height 12
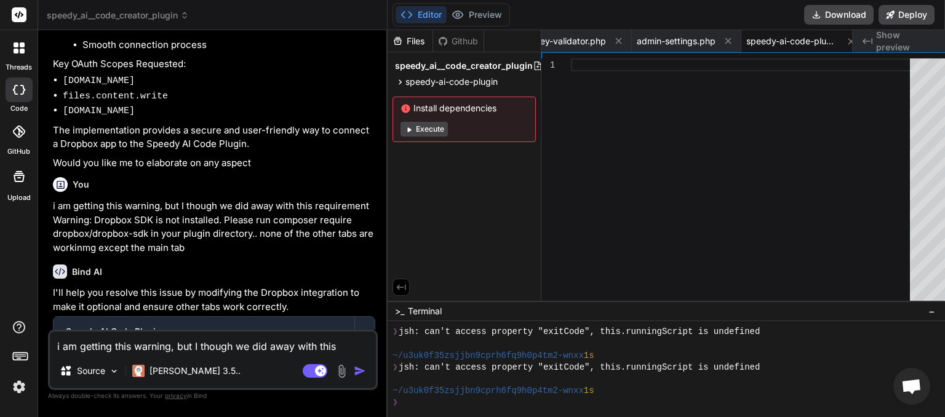
scroll to position [7440, 0]
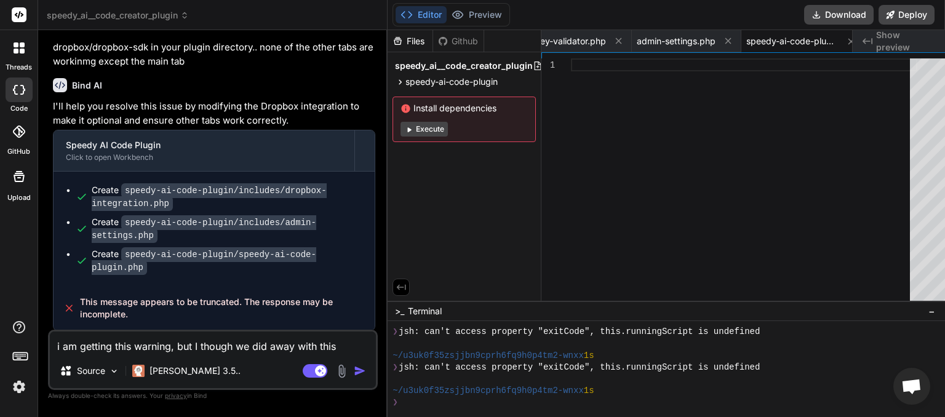
click at [116, 341] on textarea "i am getting this warning, but I though we did away with this requirement Warni…" at bounding box center [213, 343] width 326 height 22
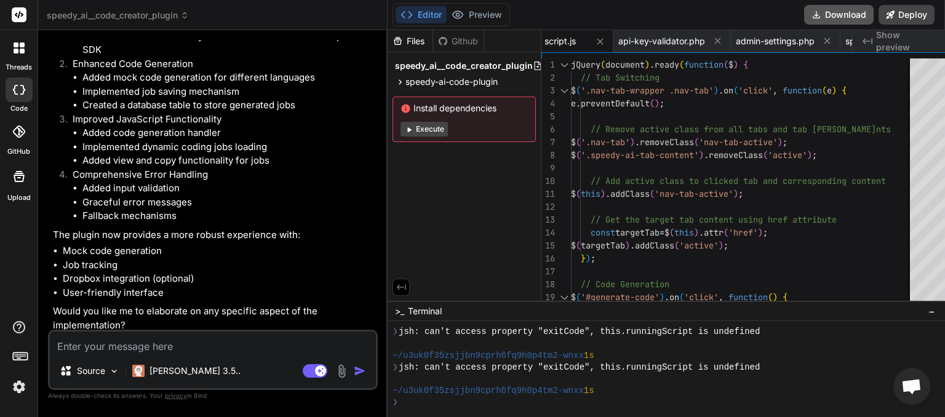
scroll to position [0, 214]
click at [836, 18] on button "Download" at bounding box center [839, 15] width 70 height 20
click at [142, 343] on textarea at bounding box center [213, 343] width 326 height 22
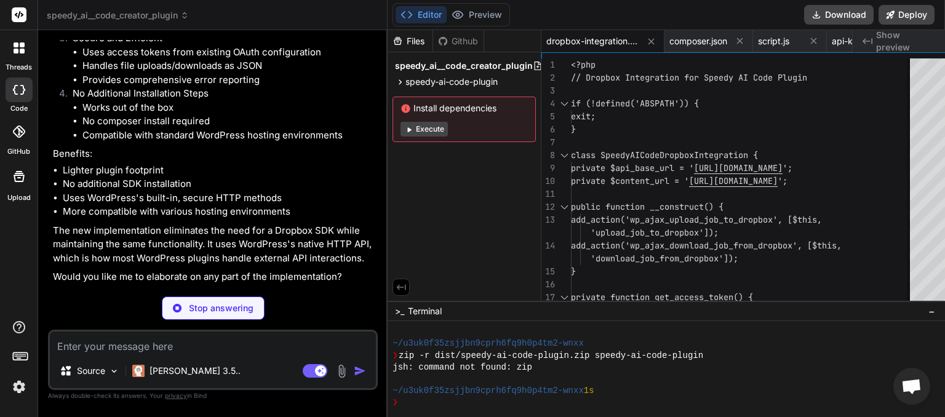
scroll to position [8830, 0]
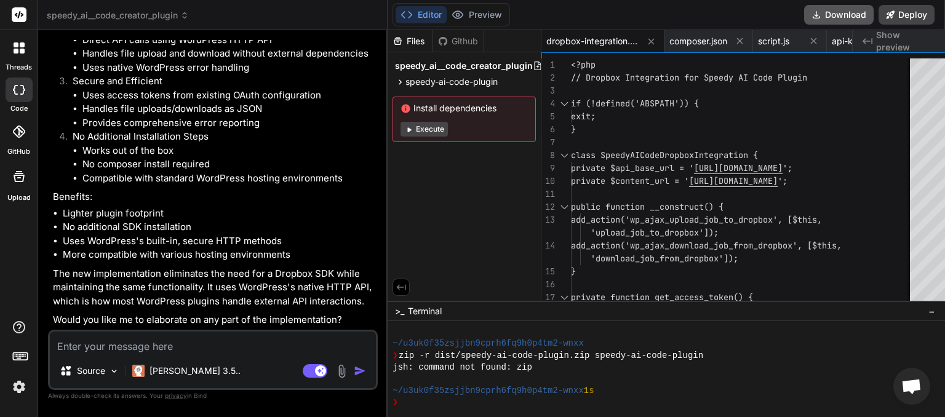
click at [833, 19] on button "Download" at bounding box center [839, 15] width 70 height 20
click at [134, 343] on textarea at bounding box center [213, 343] width 326 height 22
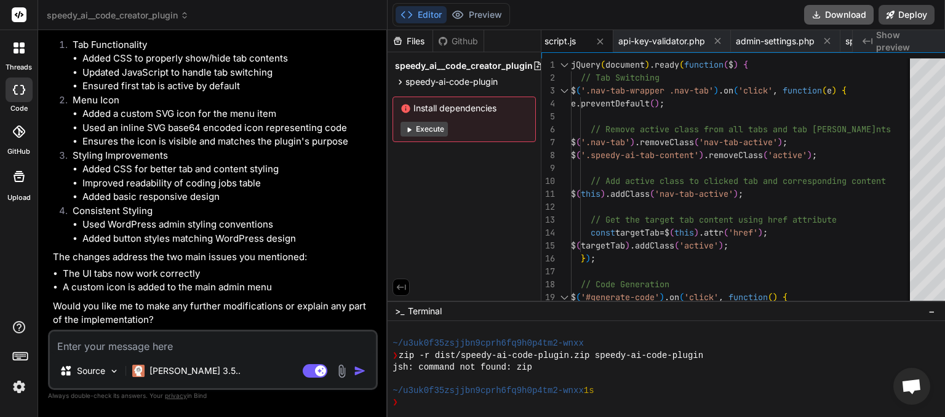
scroll to position [0, 214]
click at [844, 18] on button "Download" at bounding box center [839, 15] width 70 height 20
click at [106, 348] on textarea at bounding box center [213, 343] width 326 height 22
paste textarea "[[DATE] 02:02:14 UTC] PHP Fatal error: Uncaught TypeError: call_user_func_array…"
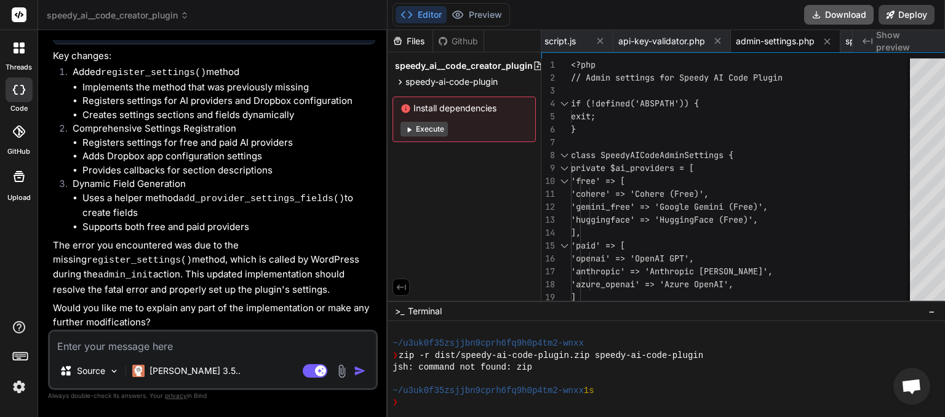
click at [839, 17] on button "Download" at bounding box center [839, 15] width 70 height 20
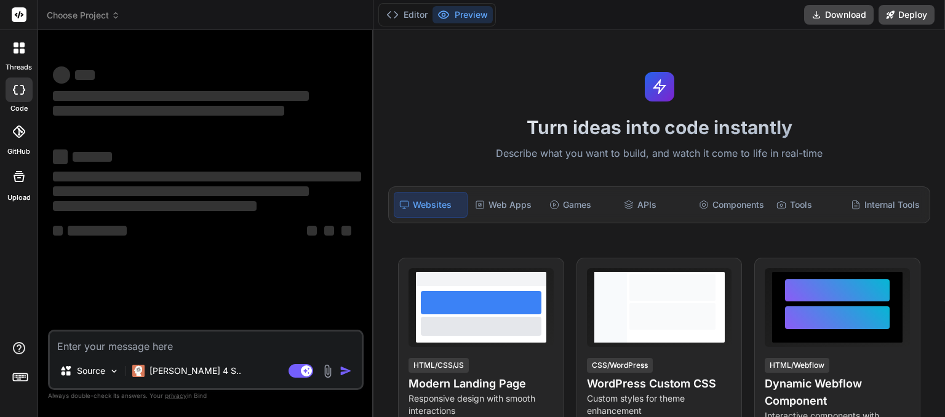
click at [113, 15] on icon at bounding box center [115, 15] width 9 height 9
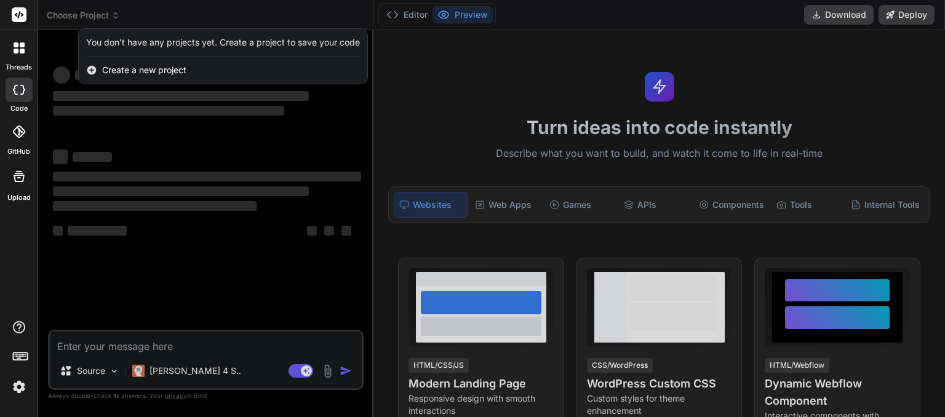
click at [156, 12] on div at bounding box center [472, 208] width 945 height 417
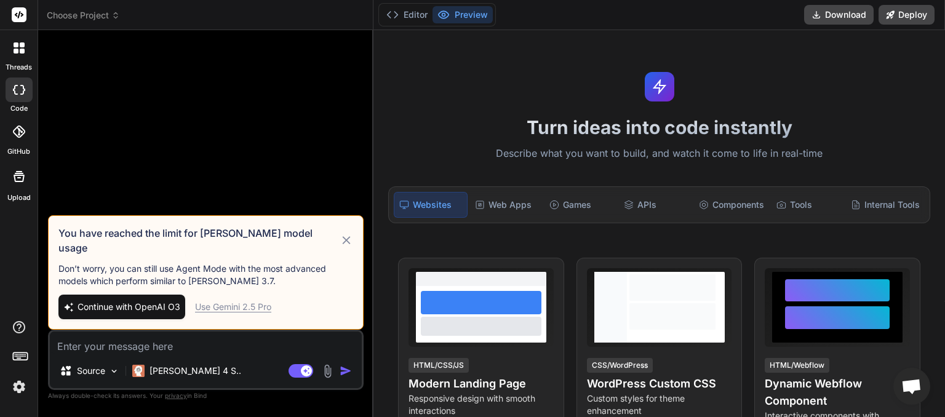
click at [114, 15] on icon at bounding box center [115, 15] width 9 height 9
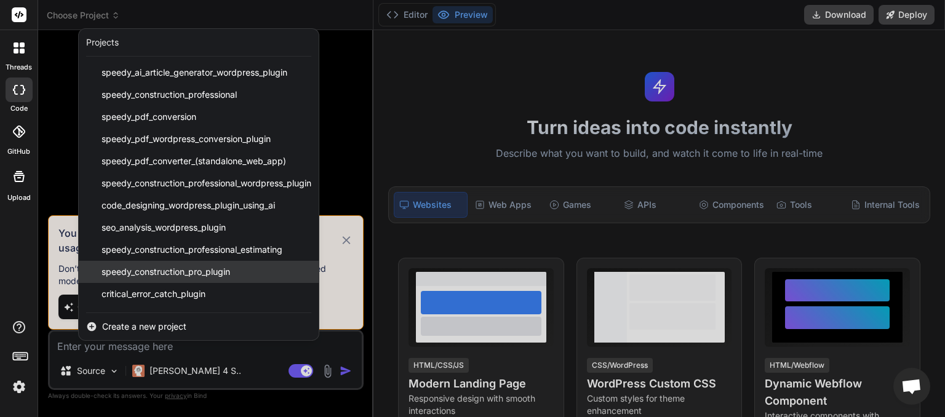
scroll to position [64, 0]
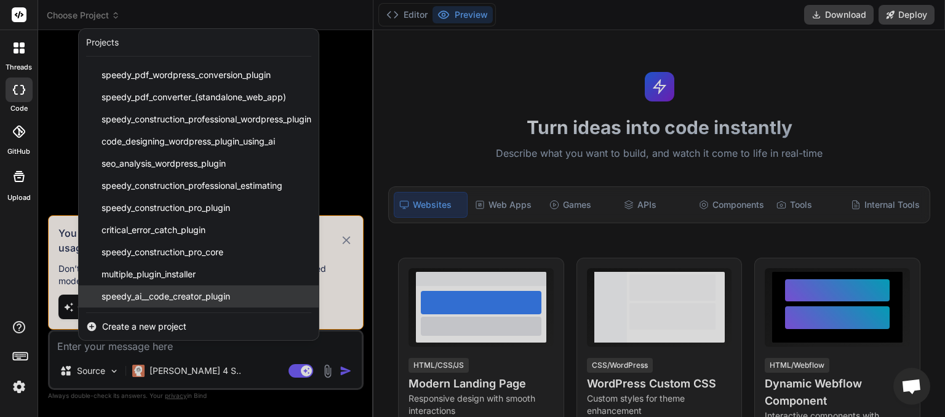
click at [187, 297] on span "speedy_ai__code_creator_plugin" at bounding box center [166, 296] width 129 height 12
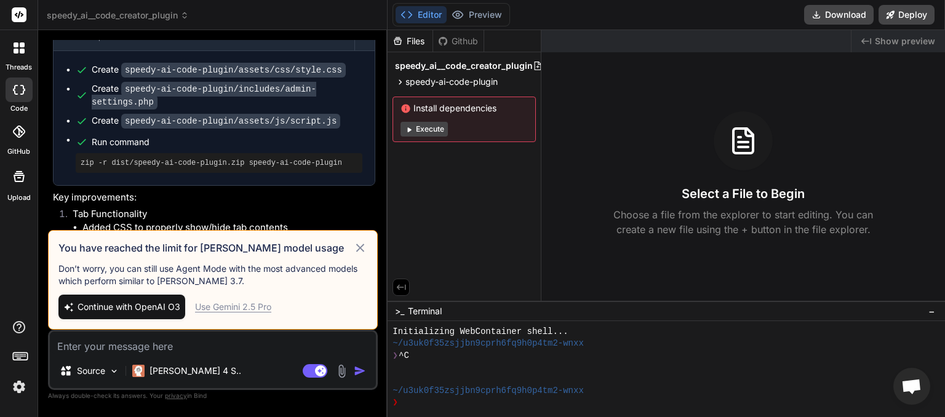
scroll to position [1847, 0]
click at [191, 375] on p "[PERSON_NAME] 4 S.." at bounding box center [196, 371] width 92 height 12
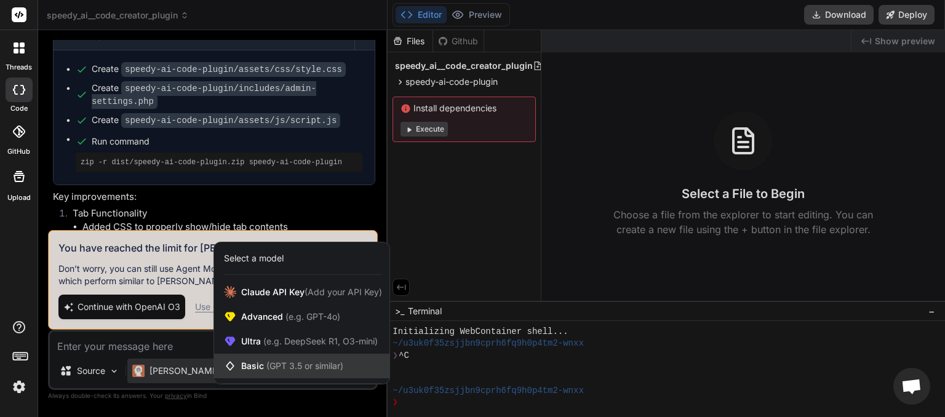
click at [267, 369] on span "(GPT 3.5 or similar)" at bounding box center [304, 366] width 77 height 10
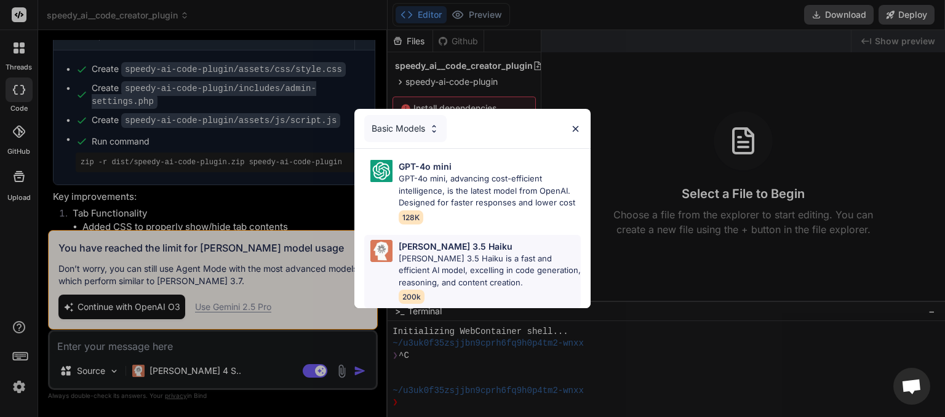
click at [424, 248] on p "[PERSON_NAME] 3.5 Haiku" at bounding box center [456, 246] width 114 height 13
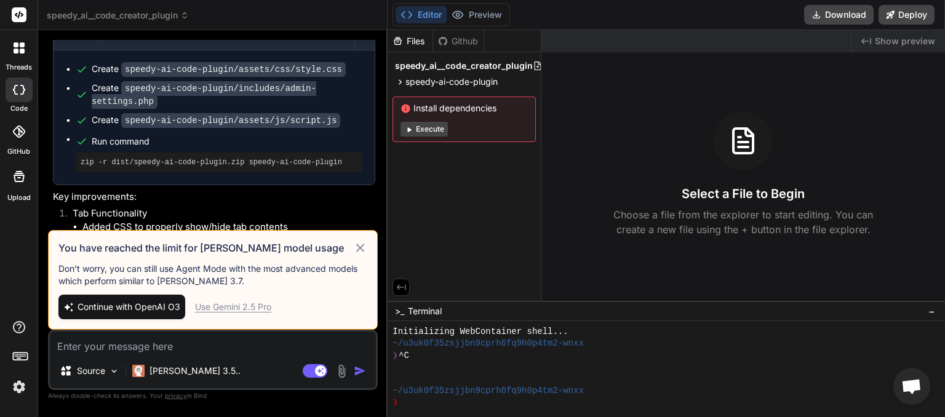
click at [353, 249] on icon at bounding box center [360, 248] width 14 height 15
type textarea "x"
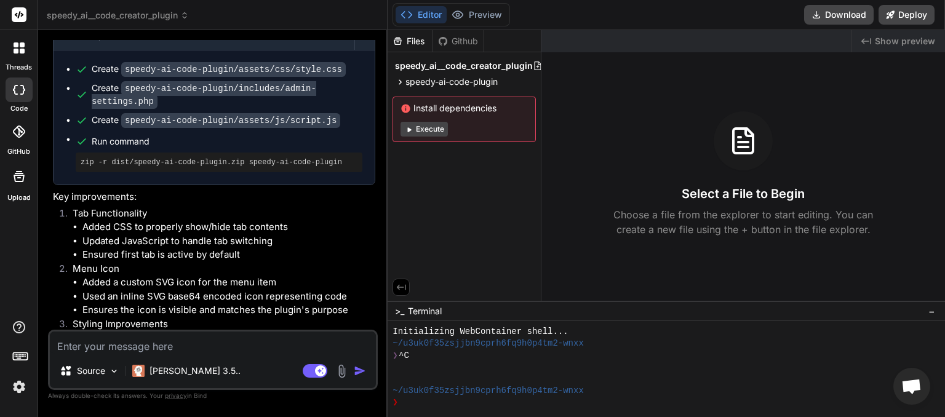
paste textarea "[20-Aug-2025 02:24:48 UTC] PHP Fatal error: Uncaught TypeError: call_user_func_…"
type textarea "[20-Aug-2025 02:24:48 UTC] PHP Fatal error: Uncaught TypeError: call_user_func_…"
type textarea "x"
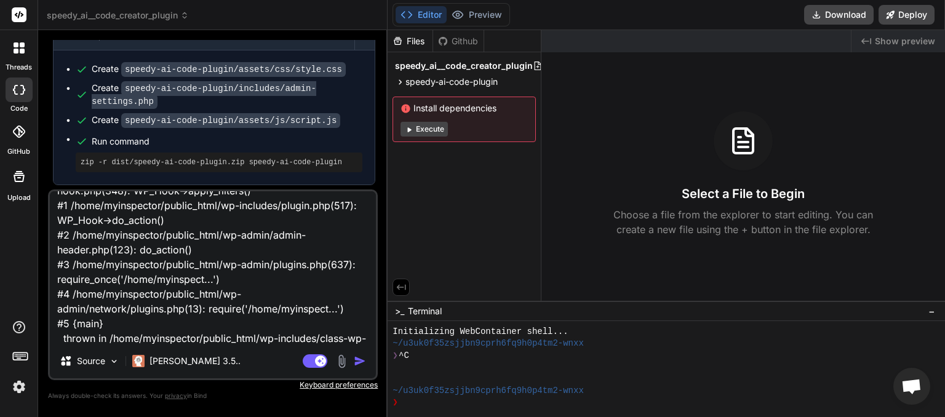
scroll to position [135, 0]
type textarea "[20-Aug-2025 02:24:48 UTC] PHP Fatal error: Uncaught TypeError: call_user_func_…"
click at [354, 360] on img "button" at bounding box center [360, 361] width 12 height 12
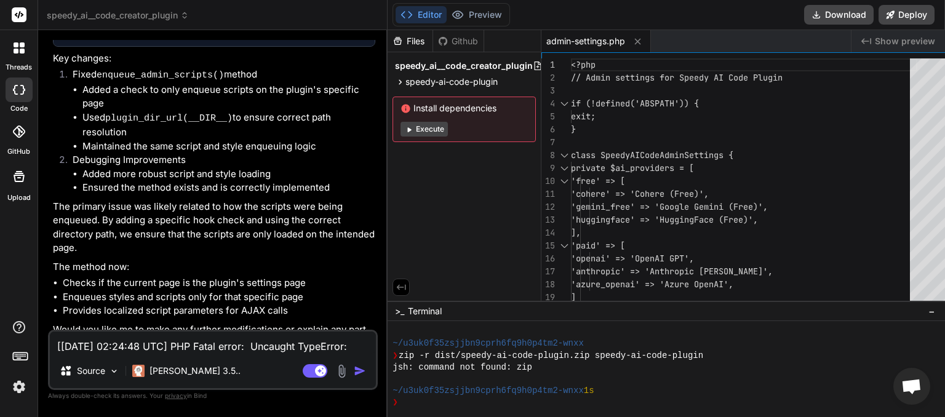
scroll to position [3475, 0]
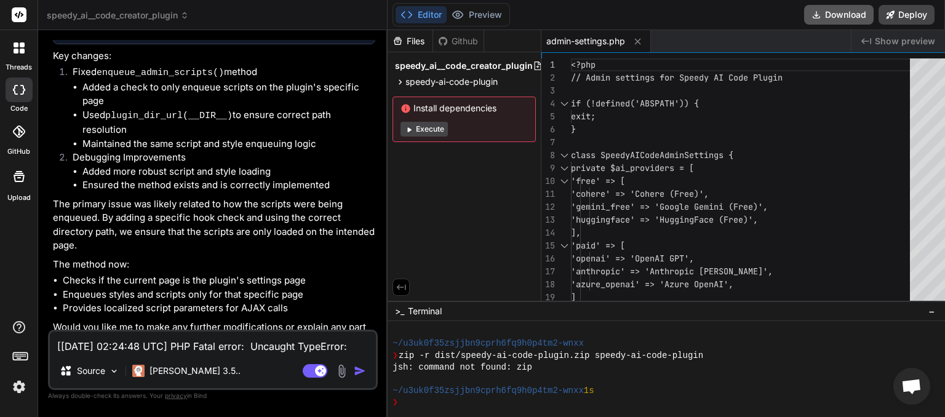
click at [845, 13] on button "Download" at bounding box center [839, 15] width 70 height 20
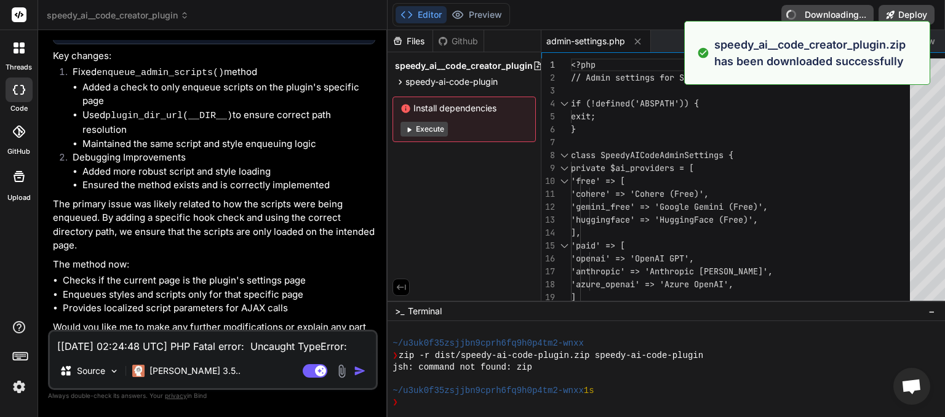
type textarea "x"
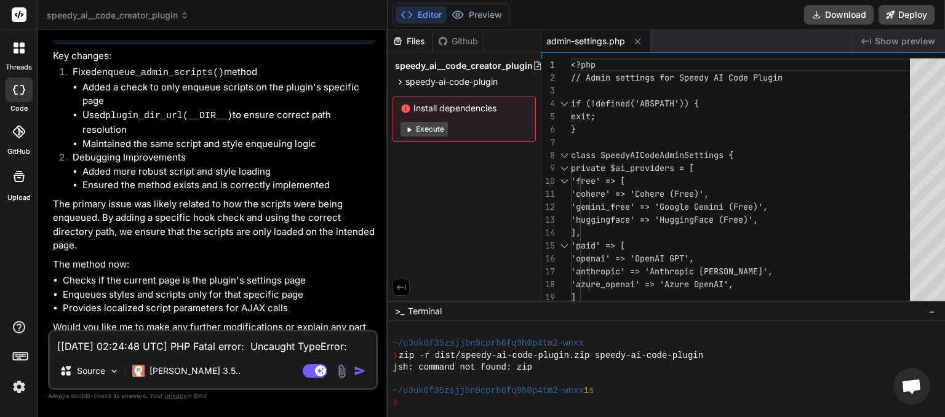
paste textarea "[20-Aug-2025 02:26:21 UTC] PHP Fatal error: Uncaught Error: Call to undefined m…"
type textarea "[20-Aug-2025 02:24:48 UTC] PHP Fatal error: Uncaught TypeError: call_user_func_…"
type textarea "x"
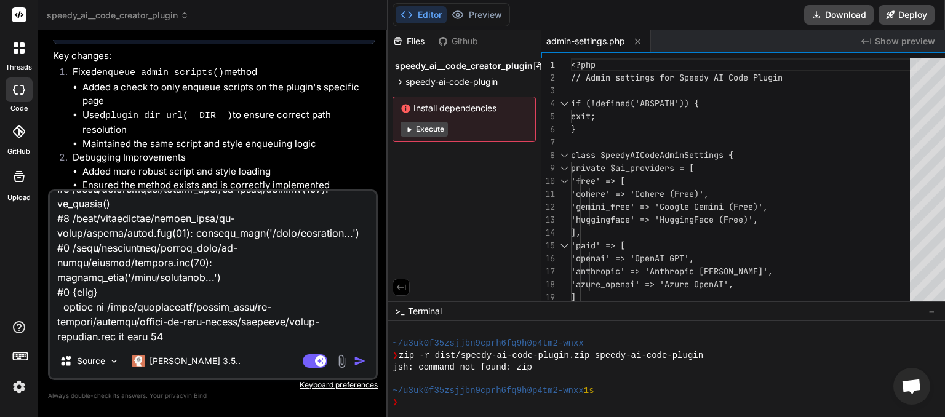
type textarea "[20-Aug-2025 02:24:48 UTC] PHP Fatal error: Uncaught TypeError: call_user_func_…"
click at [354, 361] on img "button" at bounding box center [360, 361] width 12 height 12
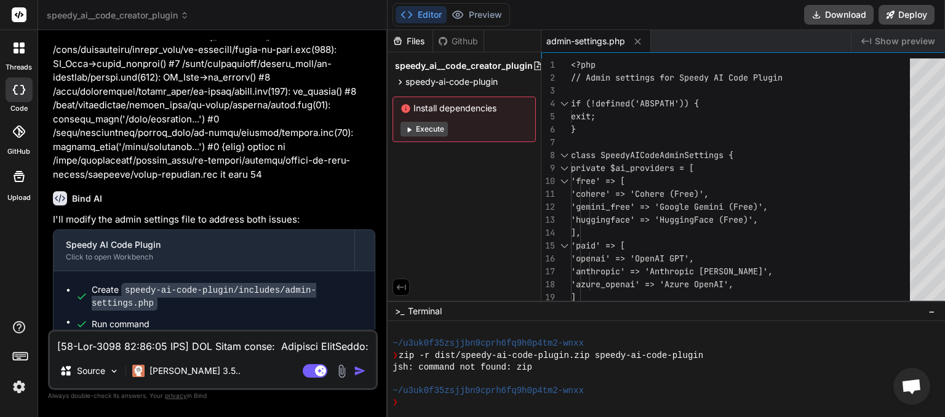
scroll to position [4417, 0]
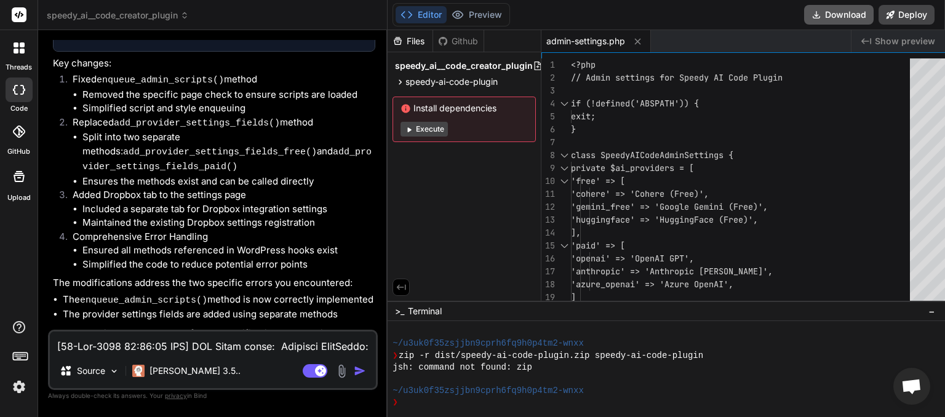
click at [826, 15] on button "Download" at bounding box center [839, 15] width 70 height 20
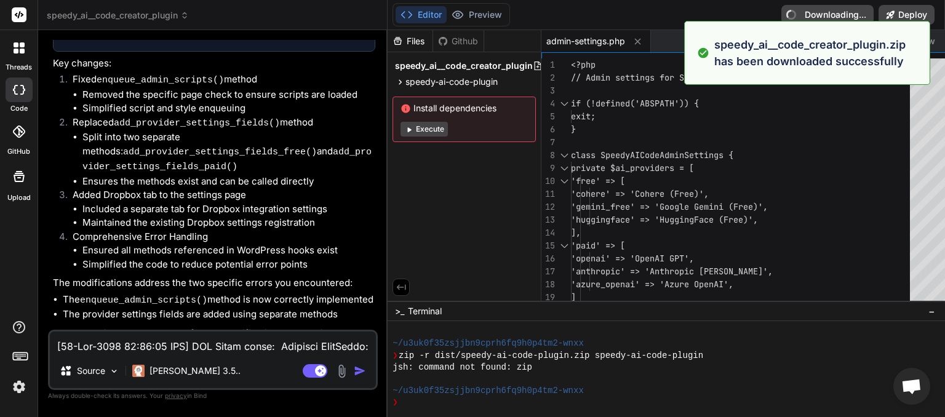
type textarea "x"
